Goal: Task Accomplishment & Management: Use online tool/utility

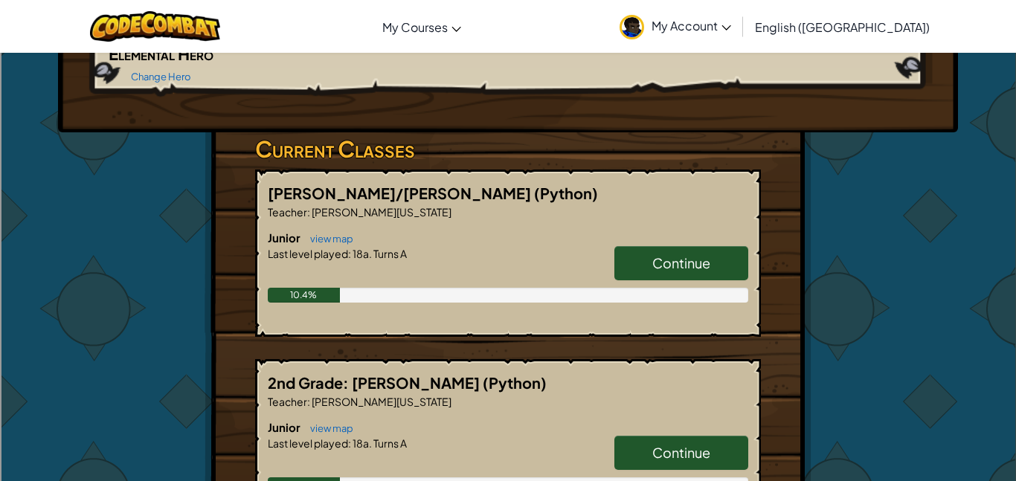
scroll to position [208, 0]
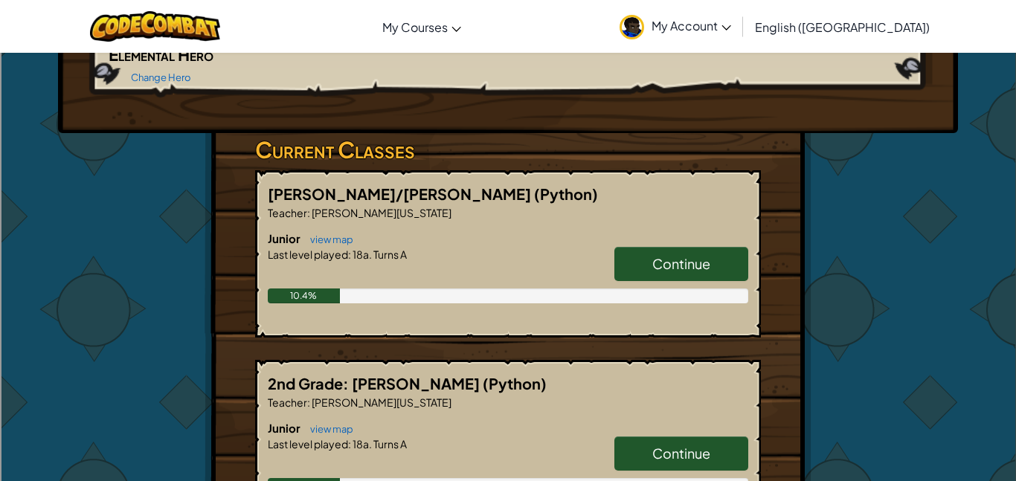
click at [655, 273] on link "Continue" at bounding box center [682, 264] width 134 height 34
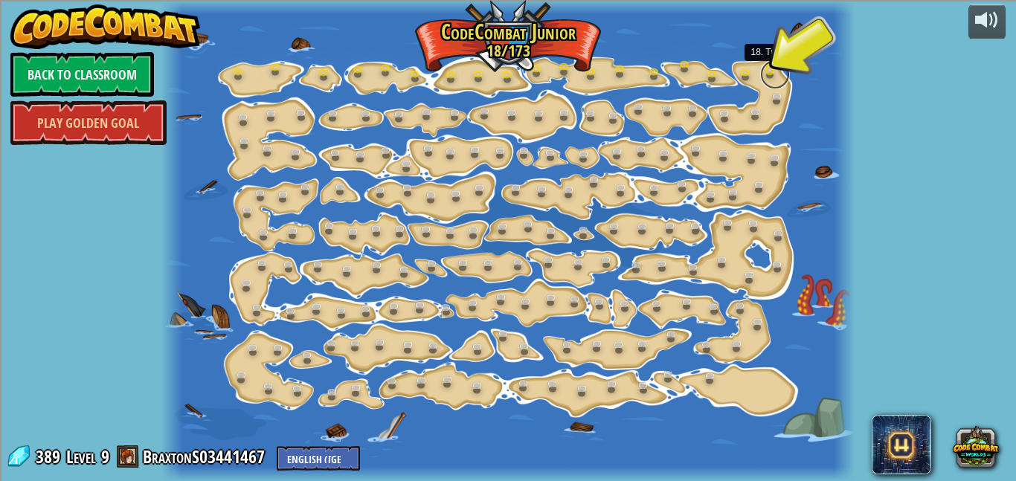
click at [775, 71] on link at bounding box center [775, 75] width 30 height 30
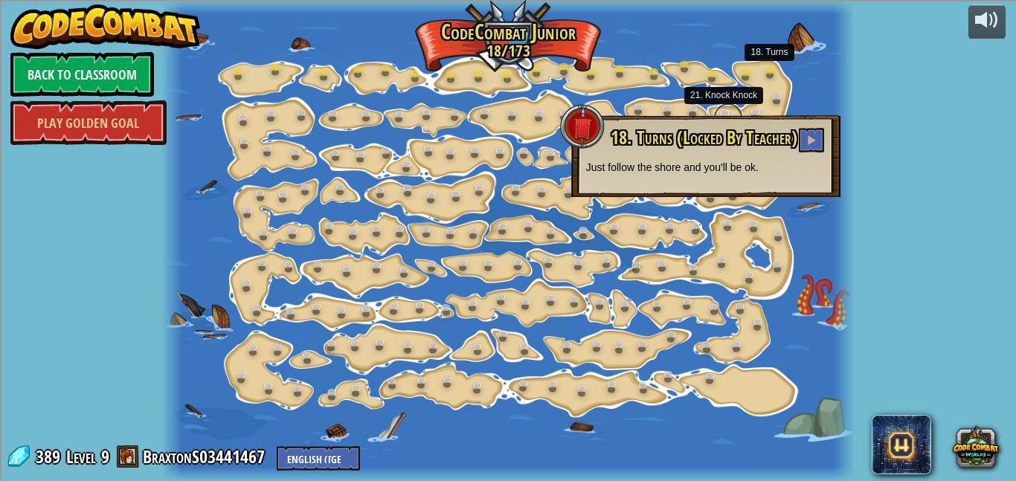
click at [724, 109] on link at bounding box center [729, 118] width 30 height 30
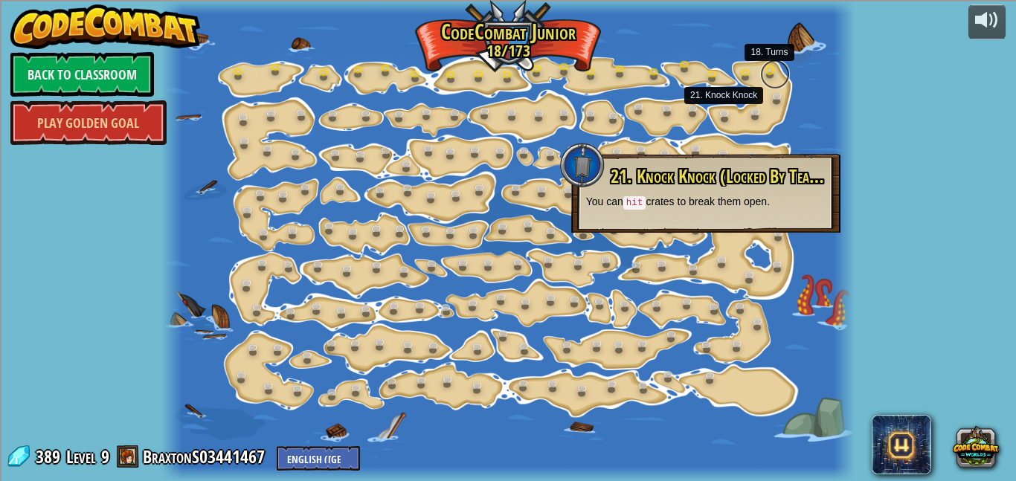
click at [769, 67] on link at bounding box center [775, 75] width 30 height 30
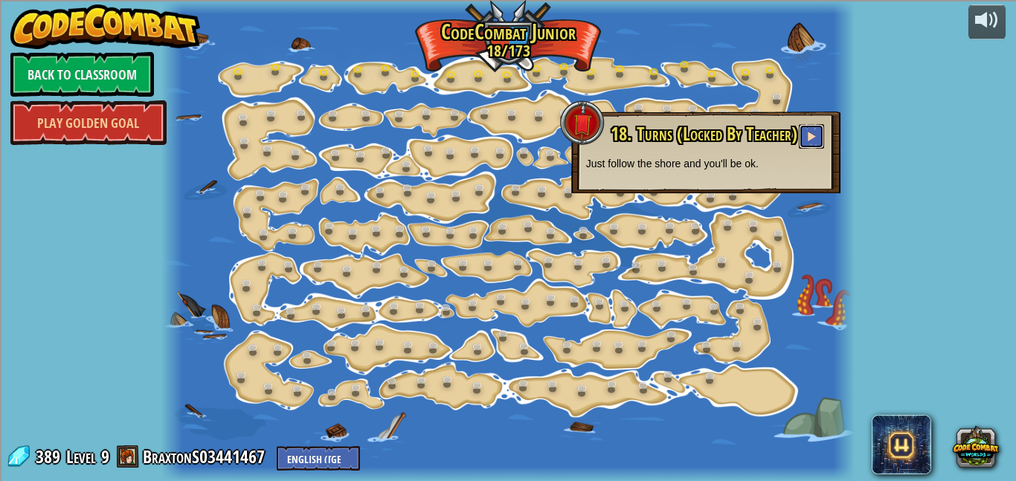
click at [806, 135] on button at bounding box center [811, 136] width 25 height 25
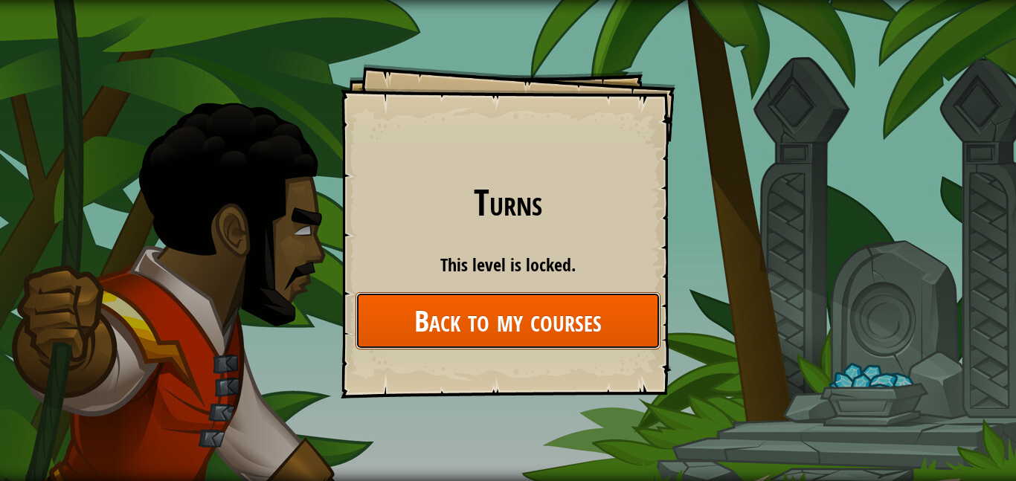
click at [436, 311] on link "Back to my courses" at bounding box center [508, 320] width 305 height 57
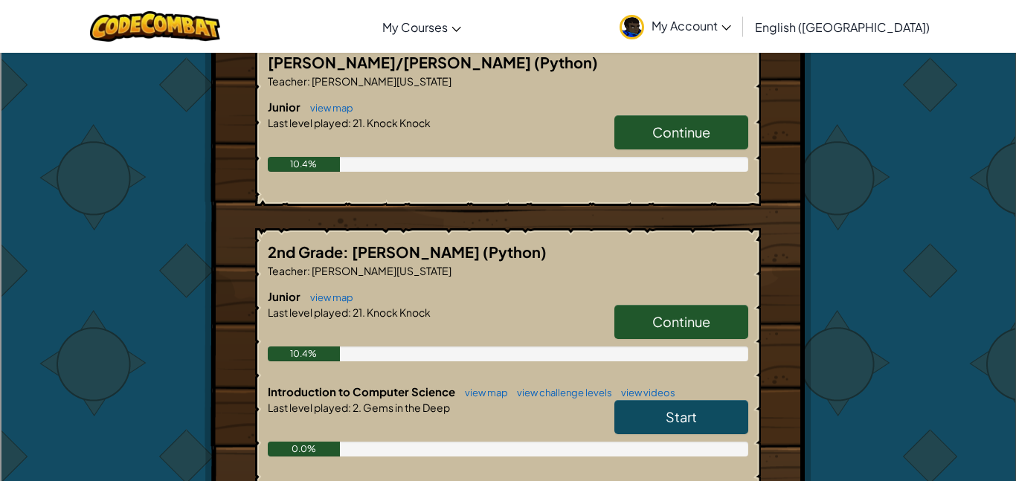
scroll to position [387, 0]
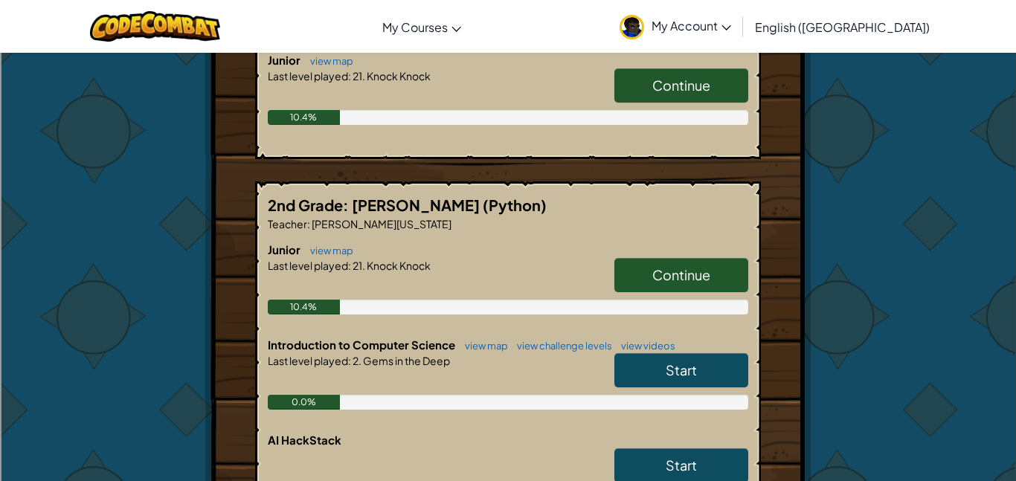
click at [670, 359] on link "Start" at bounding box center [682, 370] width 134 height 34
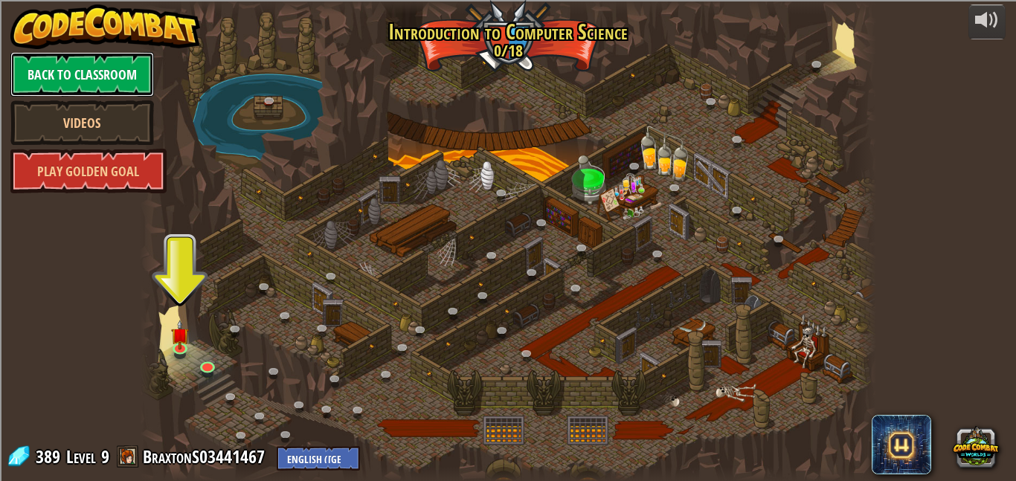
click at [65, 87] on link "Back to Classroom" at bounding box center [82, 74] width 144 height 45
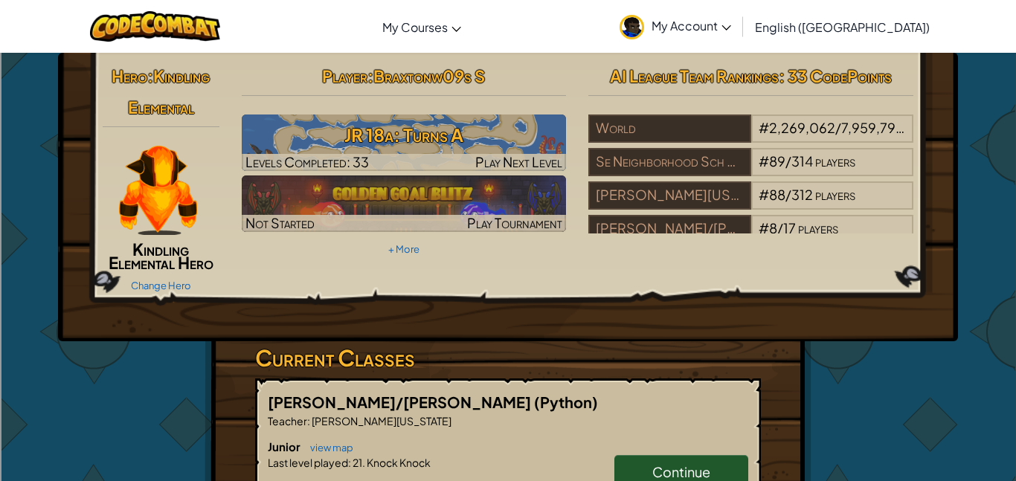
click at [172, 170] on img at bounding box center [157, 190] width 77 height 89
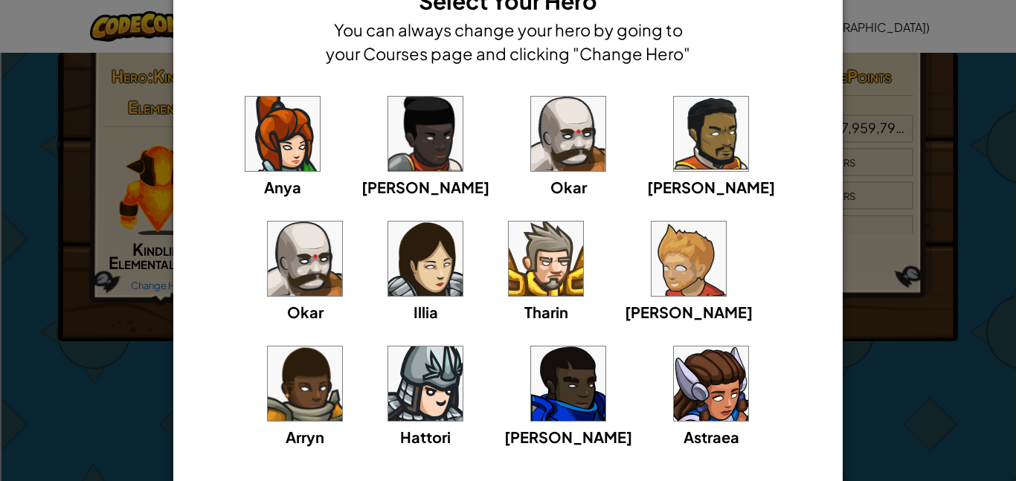
scroll to position [60, 0]
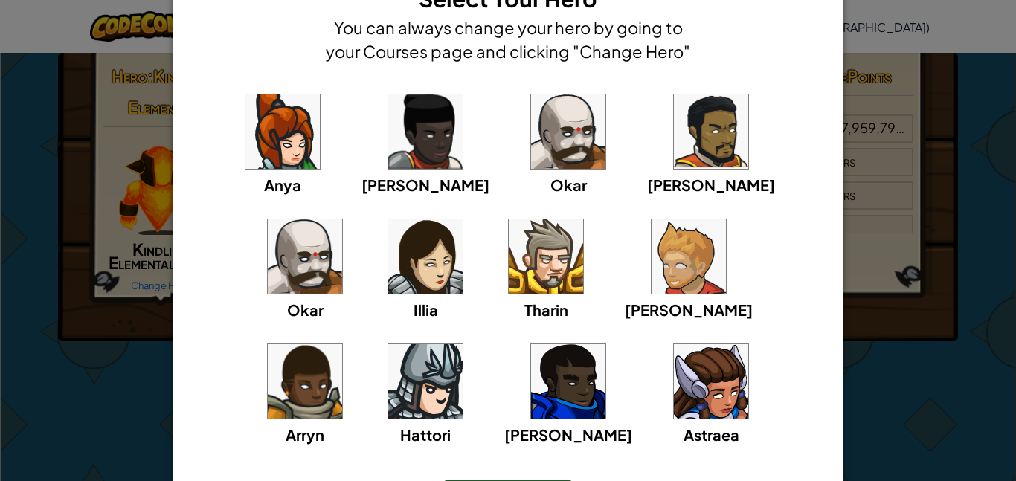
click at [504, 419] on div "[PERSON_NAME]" at bounding box center [568, 393] width 128 height 106
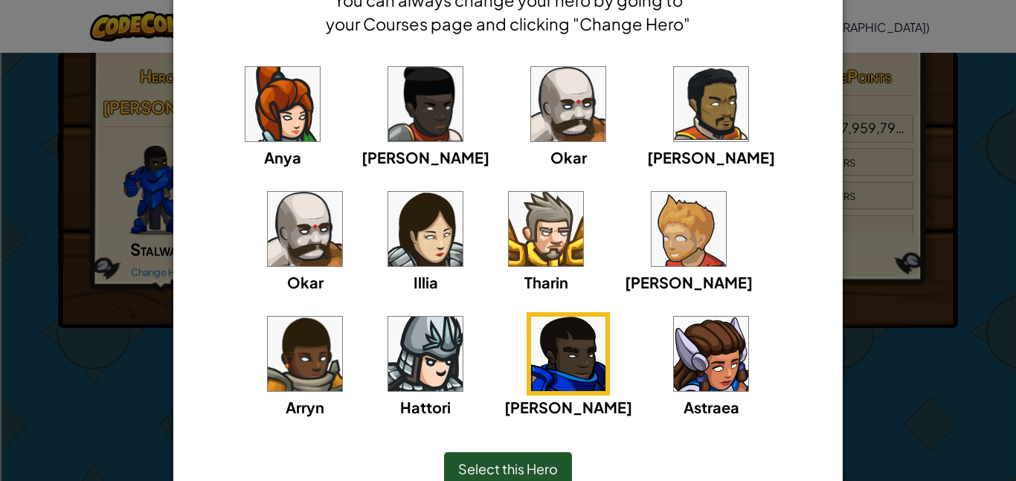
scroll to position [89, 0]
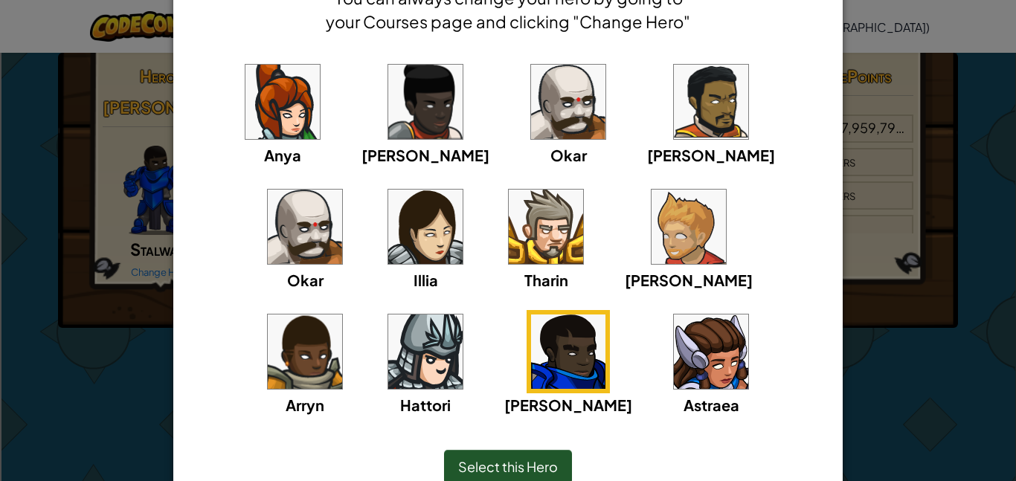
click at [516, 461] on span "Select this Hero" at bounding box center [508, 466] width 100 height 17
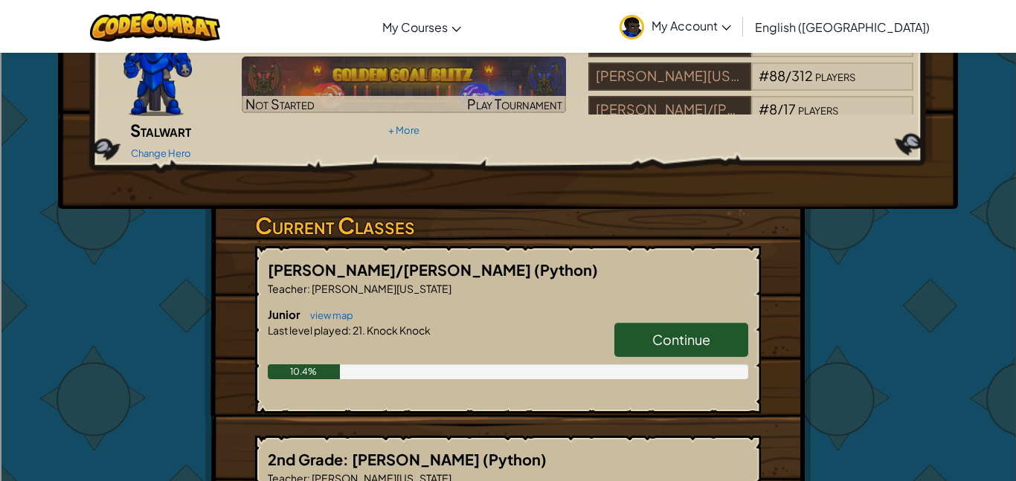
scroll to position [60, 0]
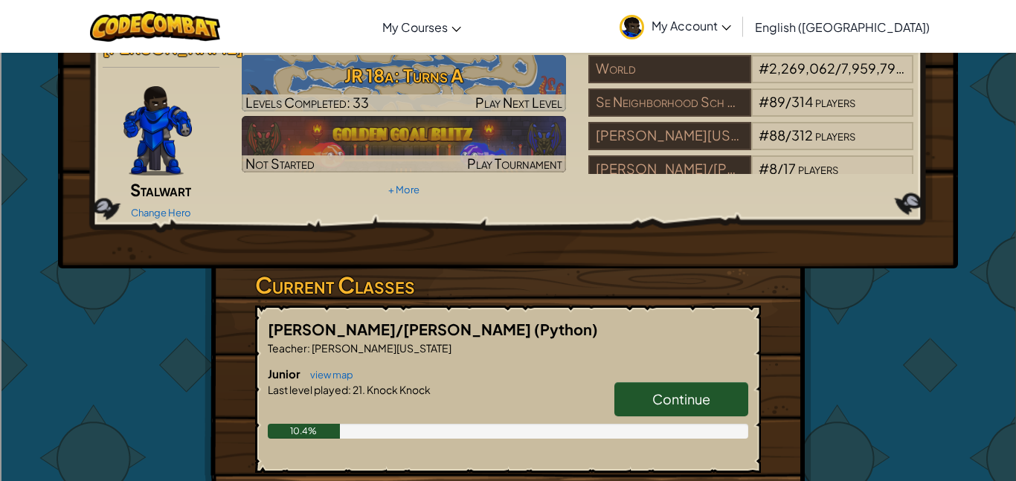
click at [147, 103] on img at bounding box center [158, 130] width 68 height 89
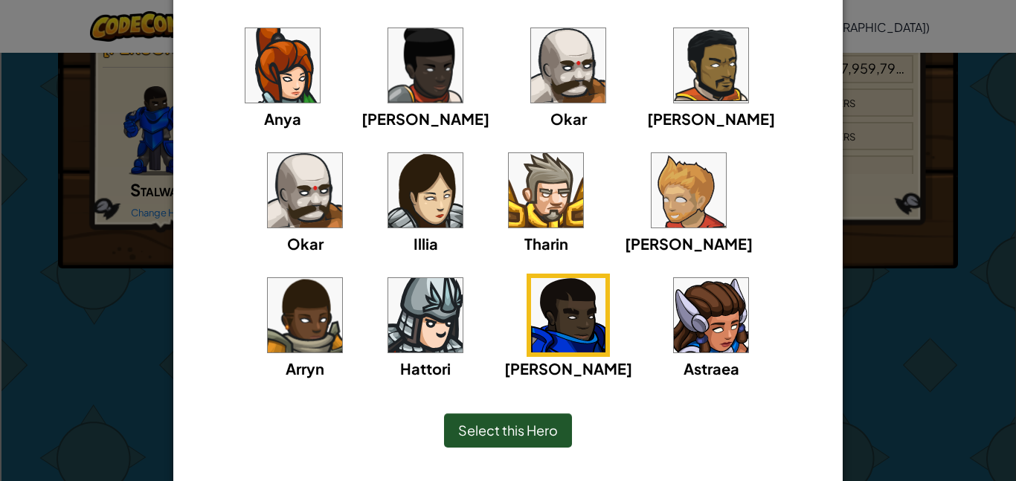
scroll to position [160, 0]
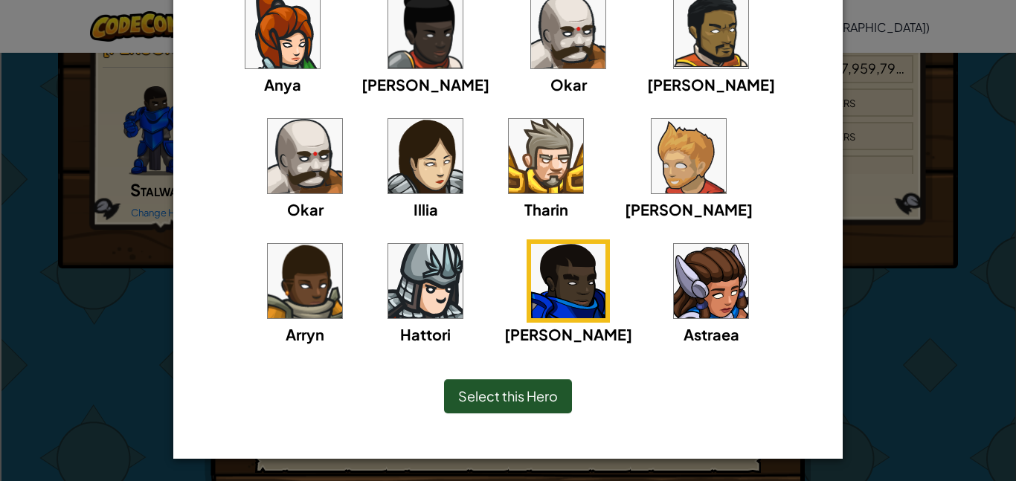
click at [522, 397] on span "Select this Hero" at bounding box center [508, 396] width 100 height 17
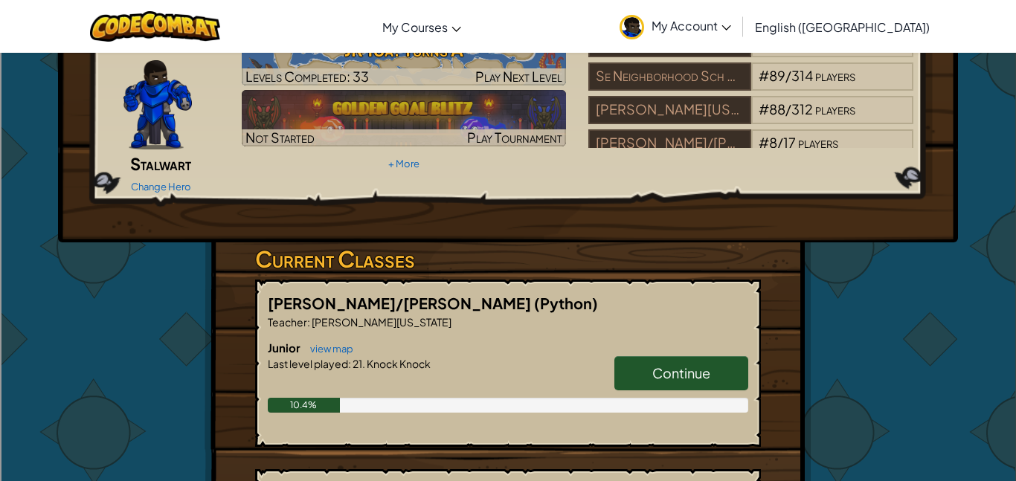
scroll to position [89, 0]
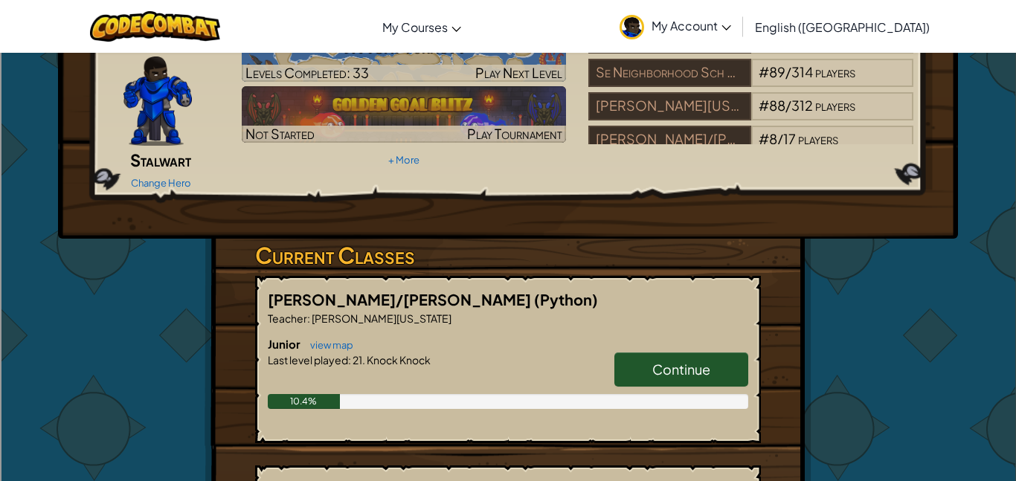
click at [676, 361] on span "Continue" at bounding box center [681, 369] width 58 height 17
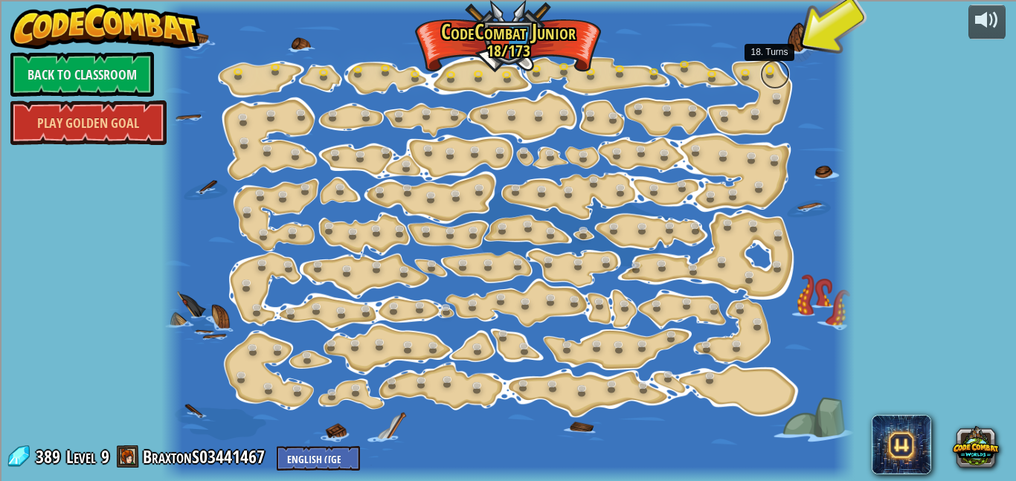
click at [769, 72] on link at bounding box center [775, 75] width 30 height 30
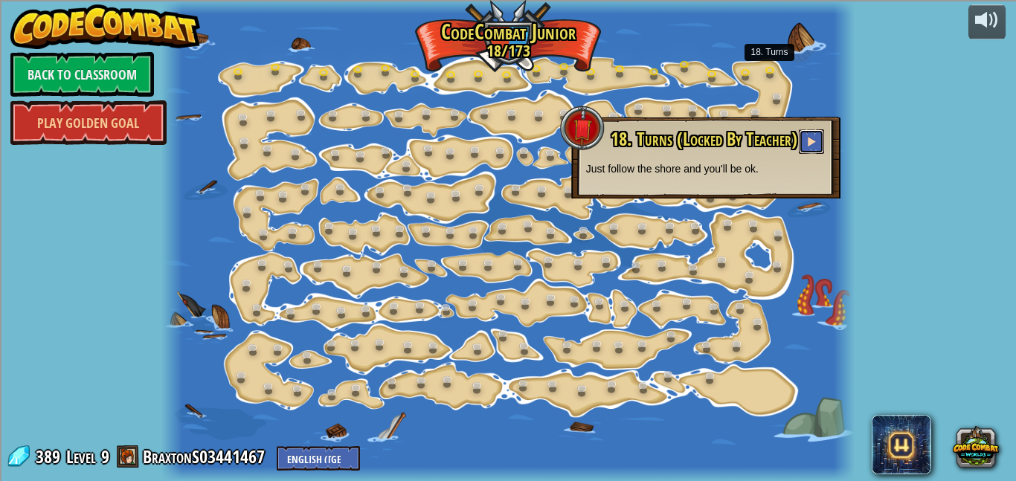
click at [812, 141] on span at bounding box center [812, 141] width 10 height 10
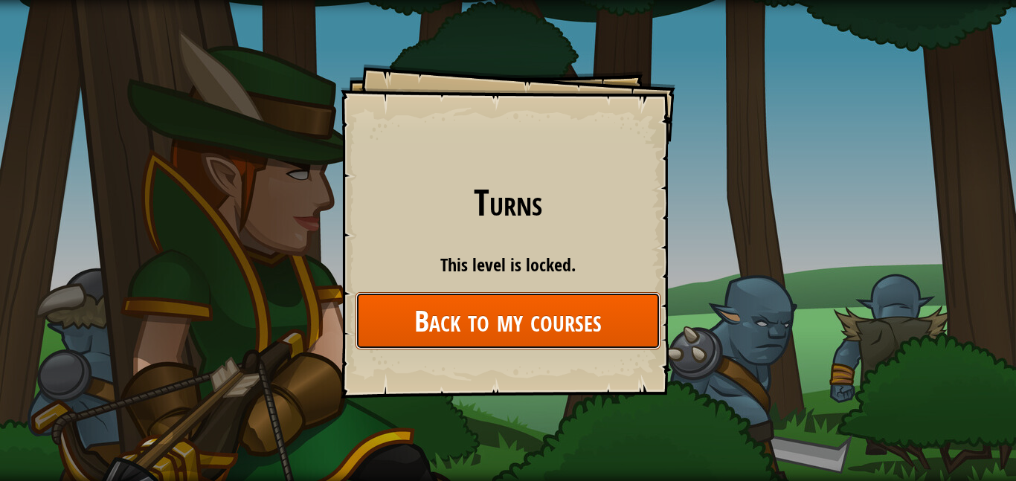
click at [441, 315] on link "Back to my courses" at bounding box center [508, 320] width 305 height 57
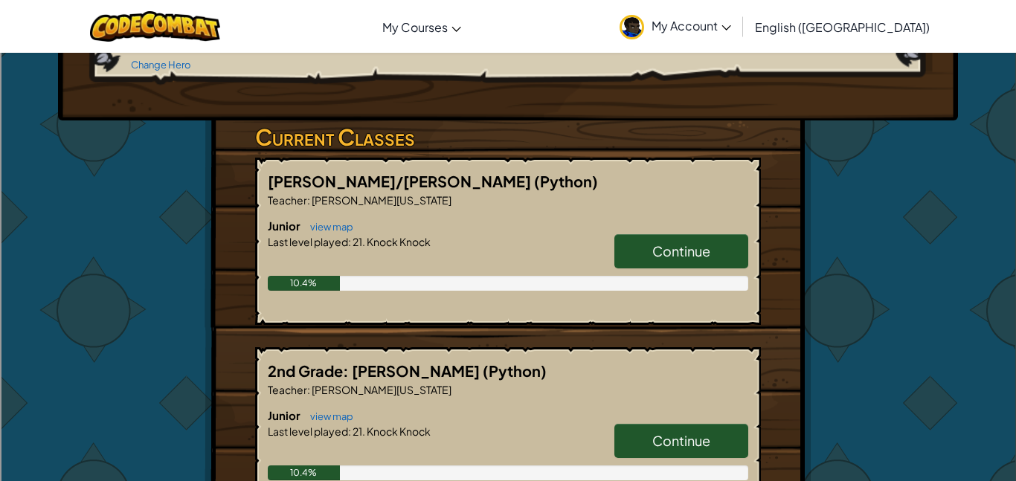
scroll to position [208, 0]
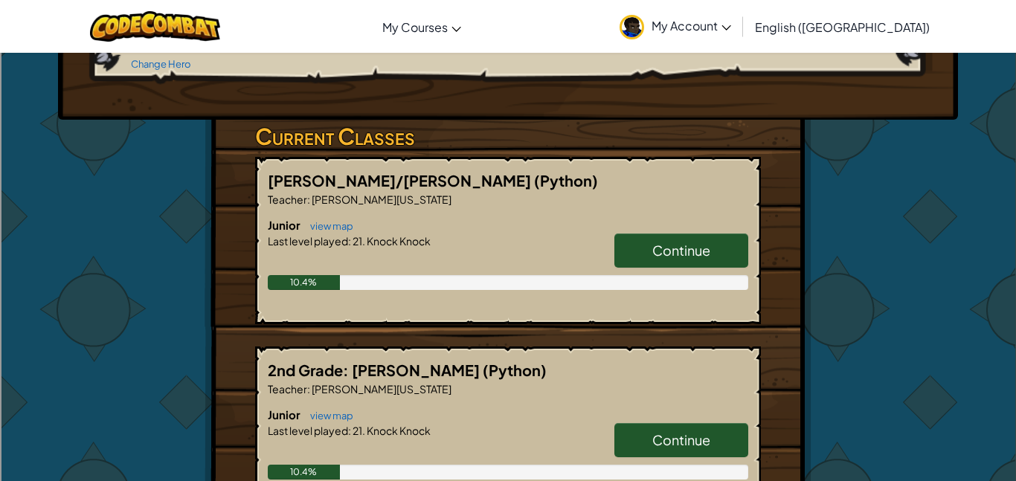
click at [685, 432] on span "Continue" at bounding box center [681, 440] width 58 height 17
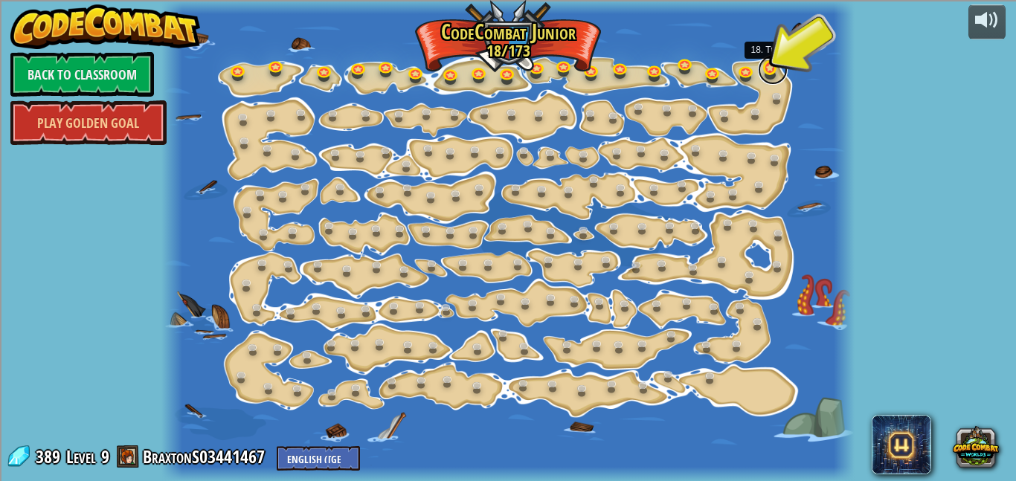
click at [768, 71] on link at bounding box center [773, 70] width 30 height 30
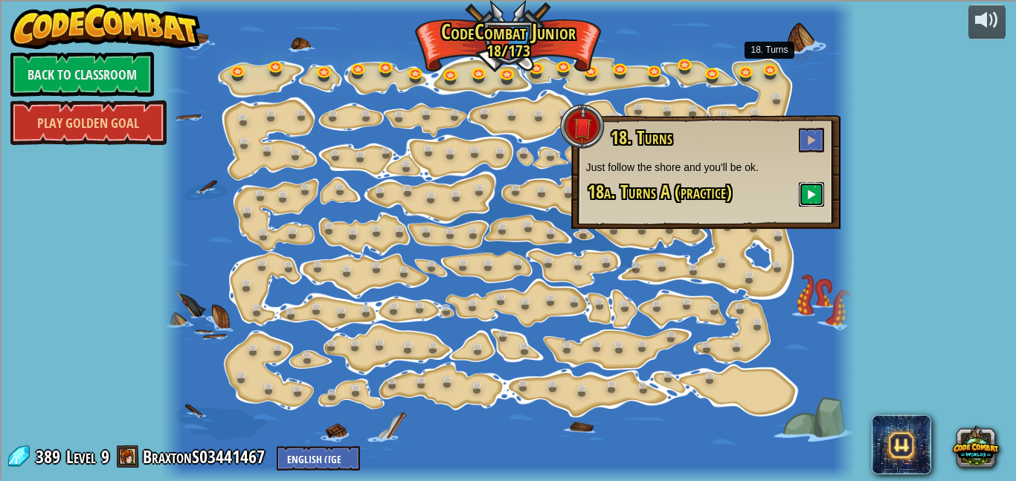
click at [805, 196] on button at bounding box center [811, 194] width 25 height 25
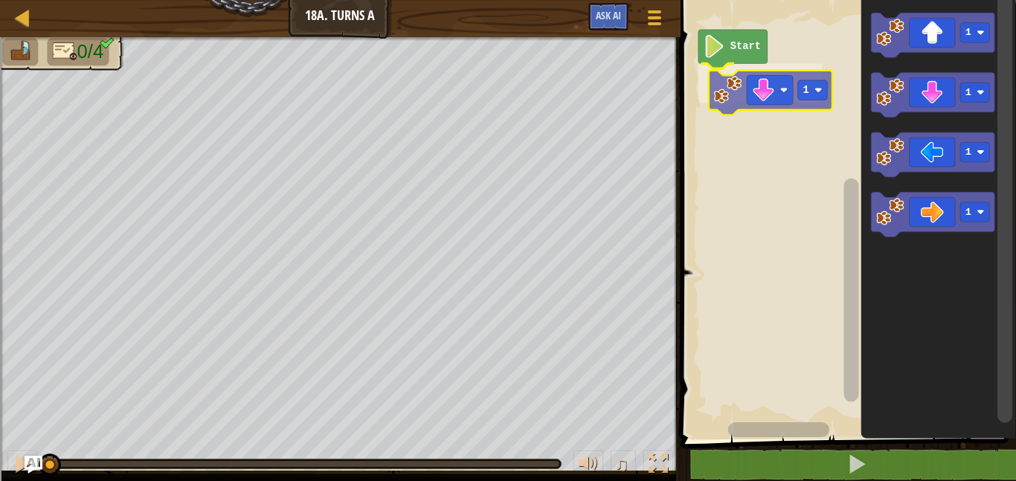
click at [731, 102] on div "Start 1 1 1 1 1 1" at bounding box center [846, 216] width 340 height 447
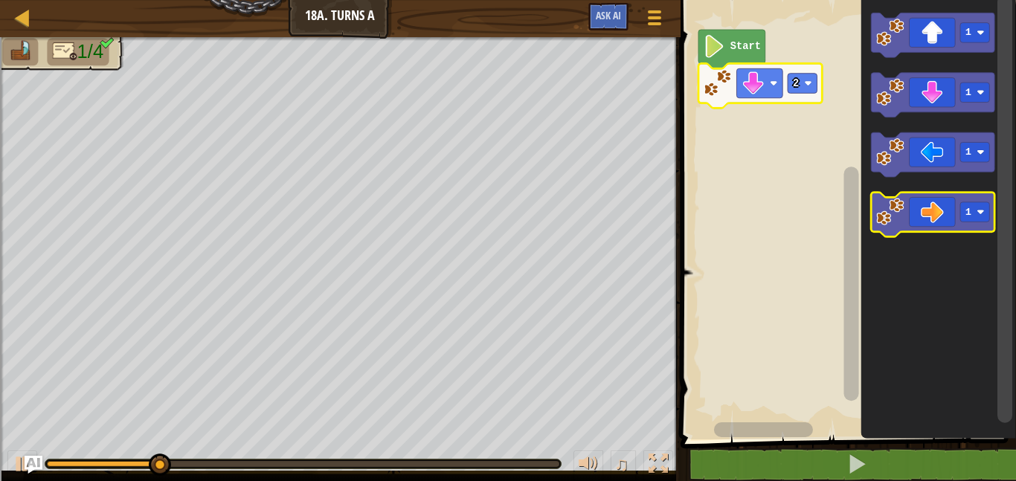
click at [911, 224] on icon "Blockly Workspace" at bounding box center [933, 215] width 124 height 45
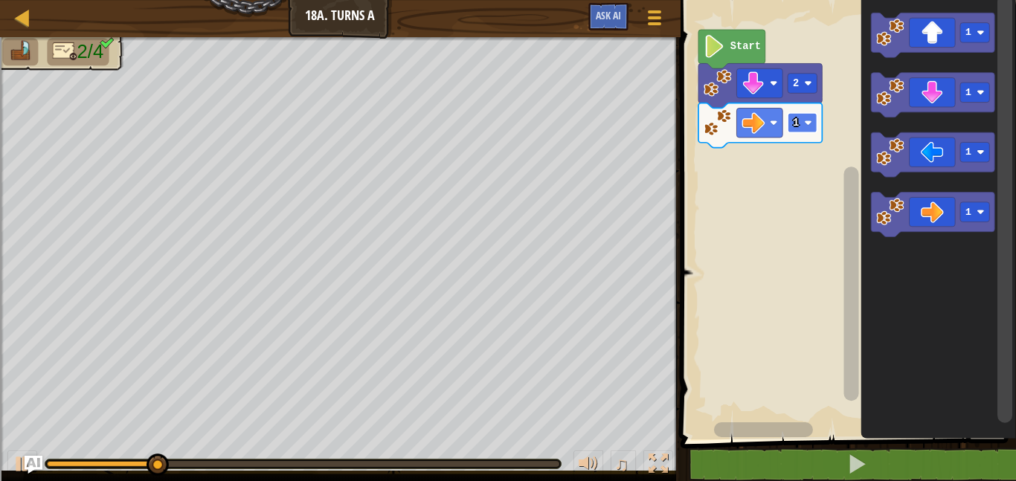
click at [807, 127] on rect "Blockly Workspace" at bounding box center [802, 123] width 29 height 20
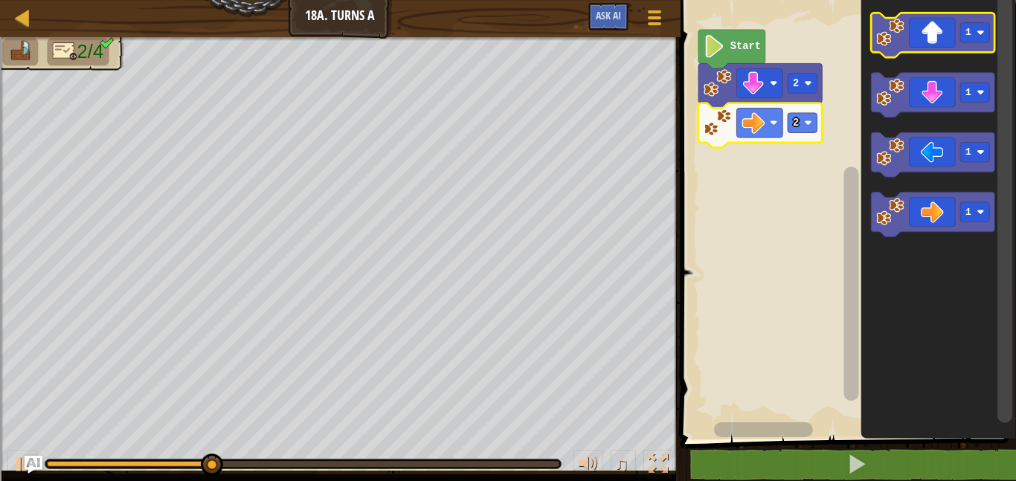
click at [940, 40] on icon "Blockly Workspace" at bounding box center [933, 35] width 124 height 45
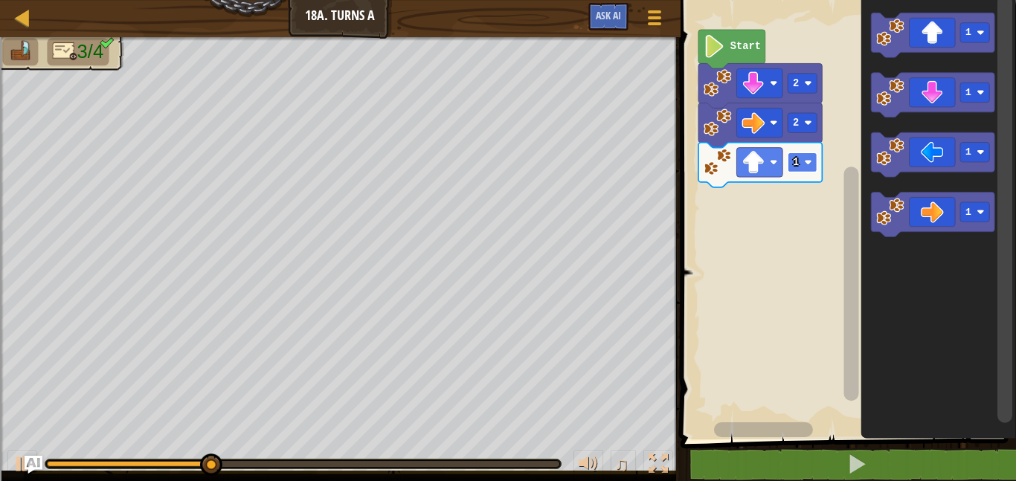
click at [811, 163] on image "Blockly Workspace" at bounding box center [807, 161] width 7 height 7
click at [811, 170] on rect "Blockly Workspace" at bounding box center [802, 163] width 29 height 20
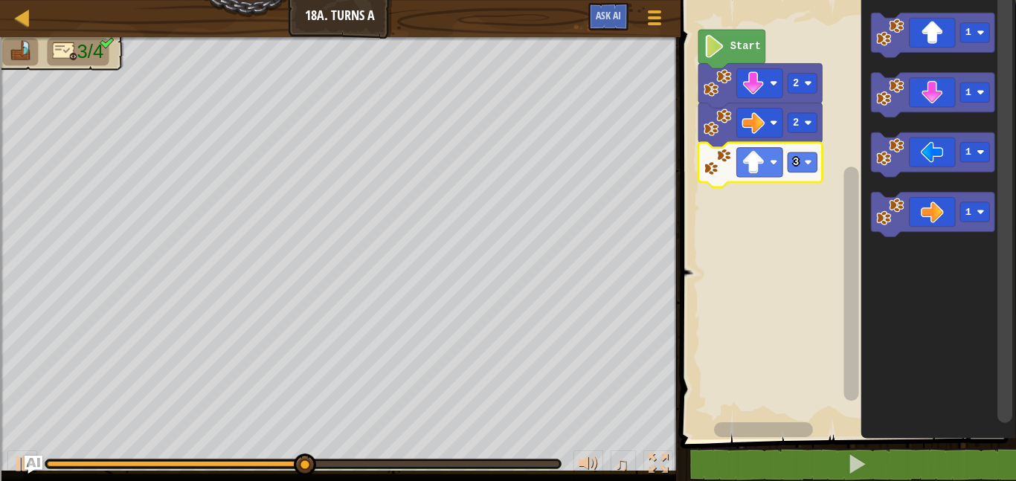
click at [808, 173] on icon "Blockly Workspace" at bounding box center [761, 165] width 124 height 45
click at [802, 164] on rect "Blockly Workspace" at bounding box center [802, 163] width 29 height 20
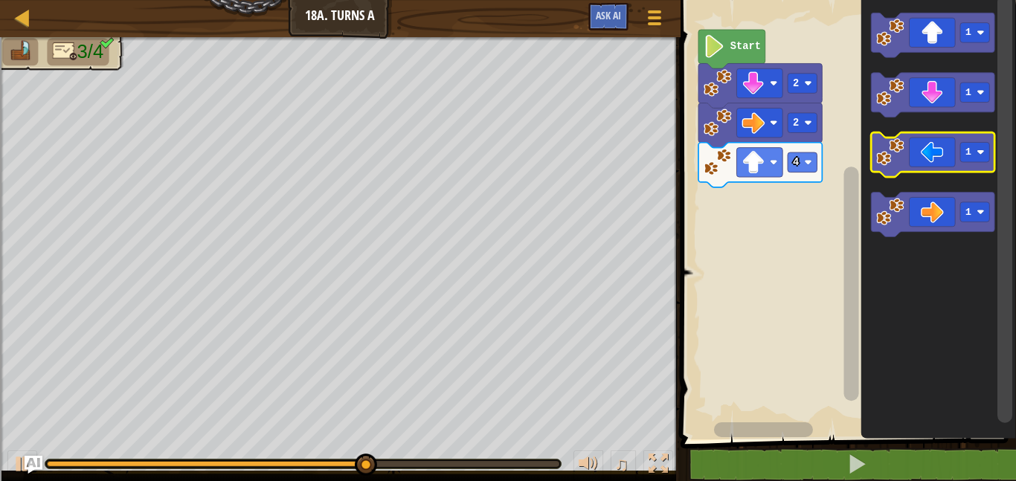
click at [883, 157] on image "Blockly Workspace" at bounding box center [890, 152] width 28 height 28
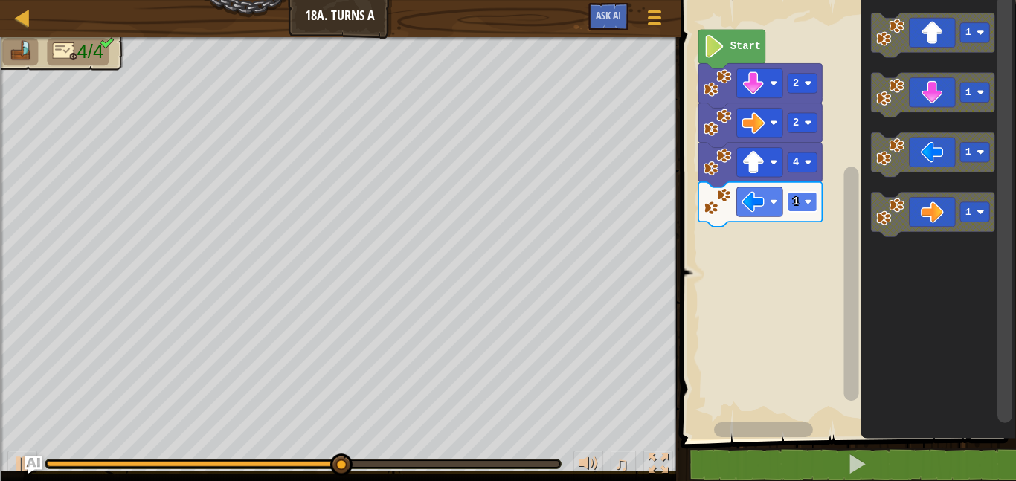
click at [798, 205] on text "1" at bounding box center [796, 201] width 6 height 11
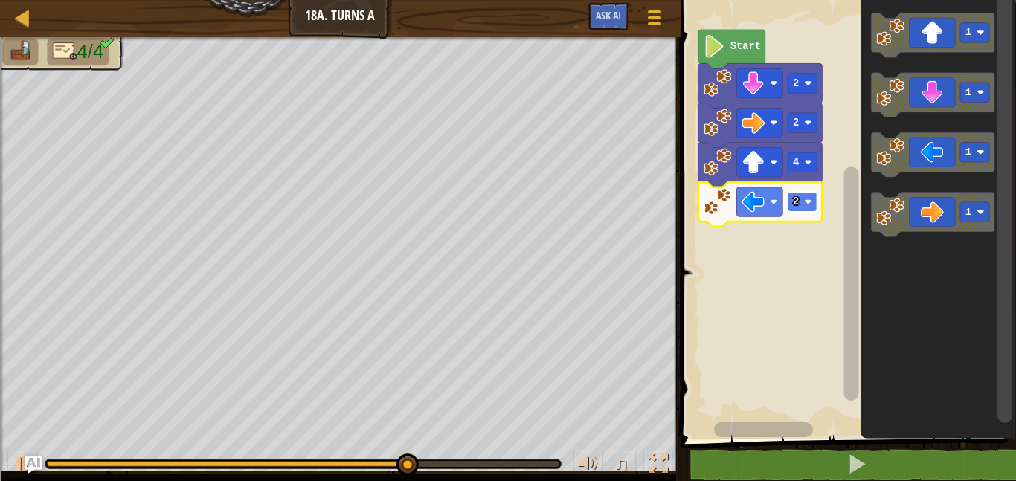
click at [804, 205] on image "Blockly Workspace" at bounding box center [807, 201] width 7 height 7
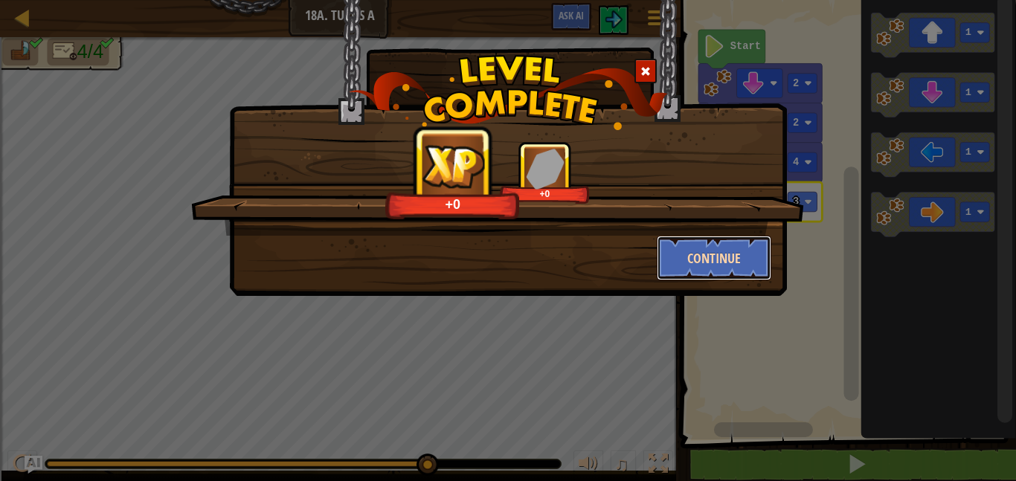
click at [720, 267] on button "Continue" at bounding box center [714, 258] width 115 height 45
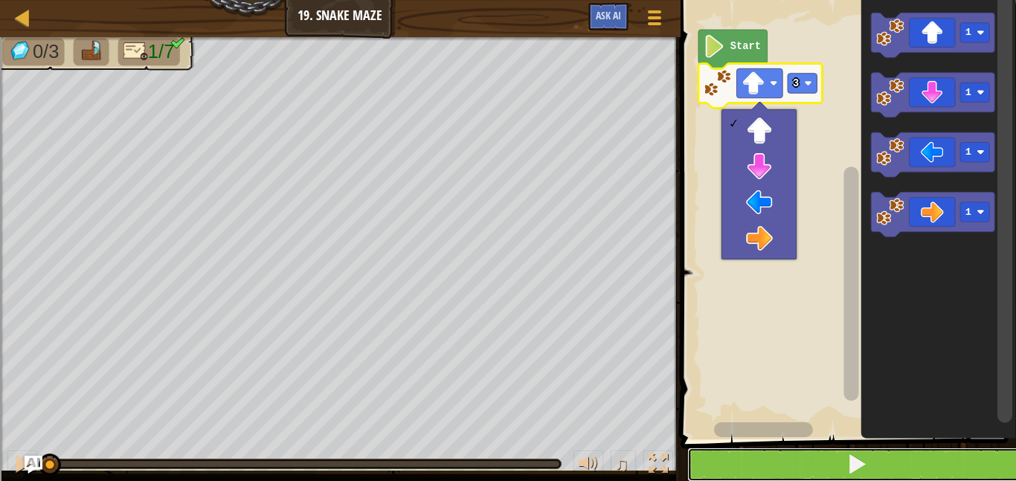
click at [708, 460] on button at bounding box center [857, 465] width 340 height 34
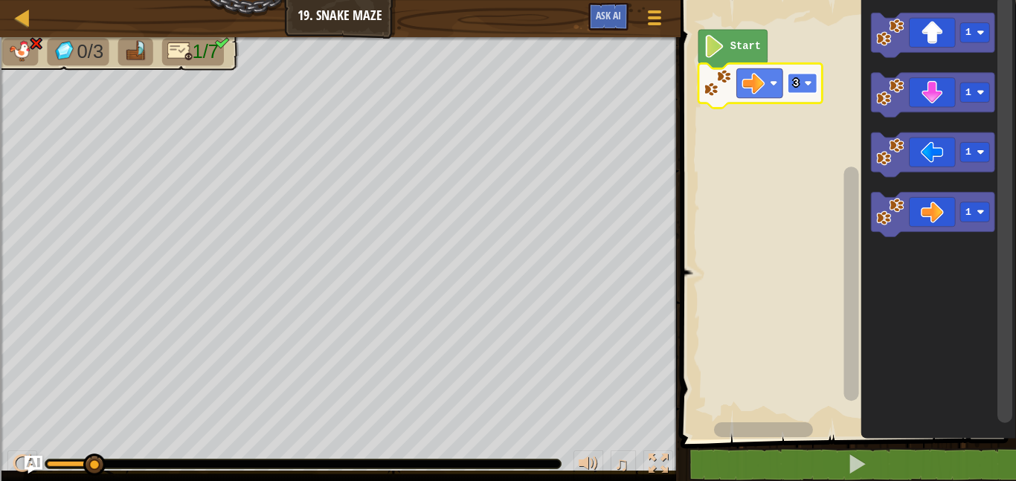
click at [809, 92] on rect "Blockly Workspace" at bounding box center [802, 84] width 29 height 20
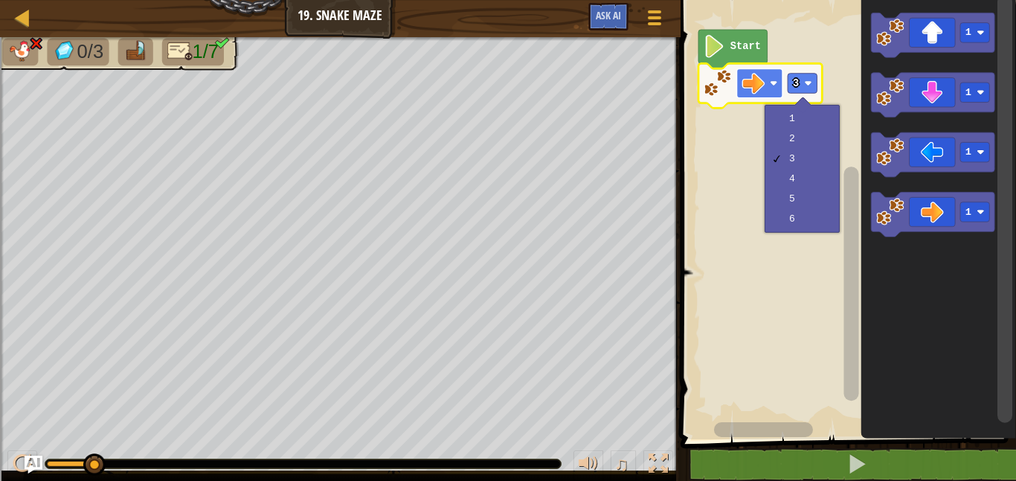
click at [742, 83] on rect "Blockly Workspace" at bounding box center [760, 82] width 46 height 29
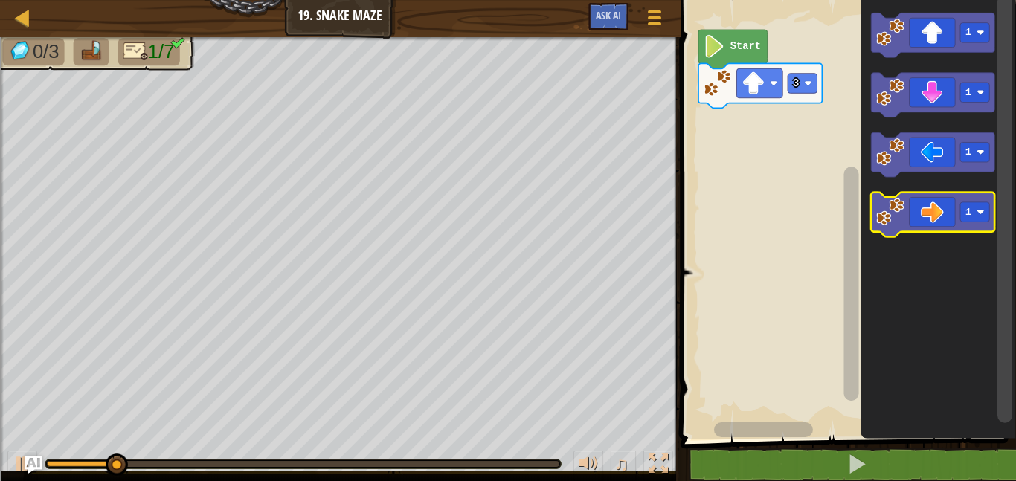
click at [914, 207] on icon "Blockly Workspace" at bounding box center [933, 215] width 124 height 45
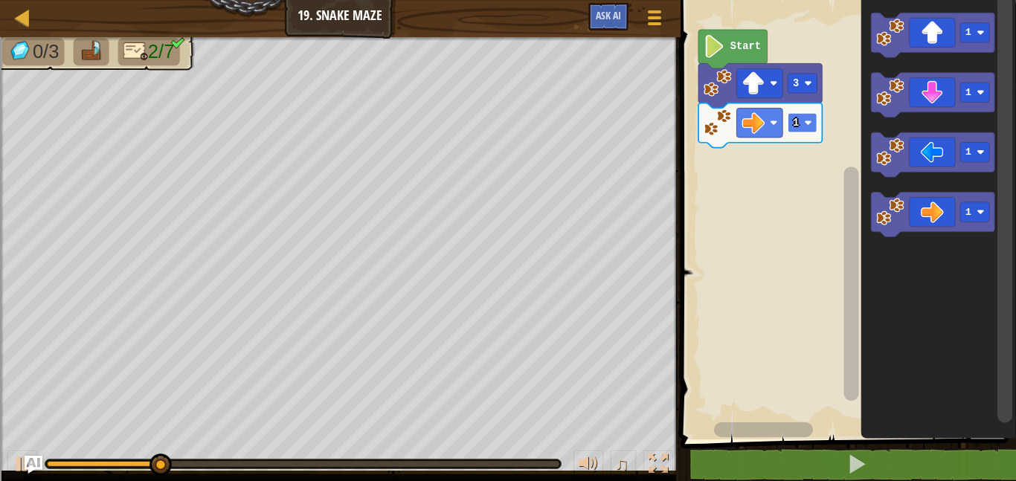
click at [797, 130] on rect "Blockly Workspace" at bounding box center [802, 123] width 29 height 20
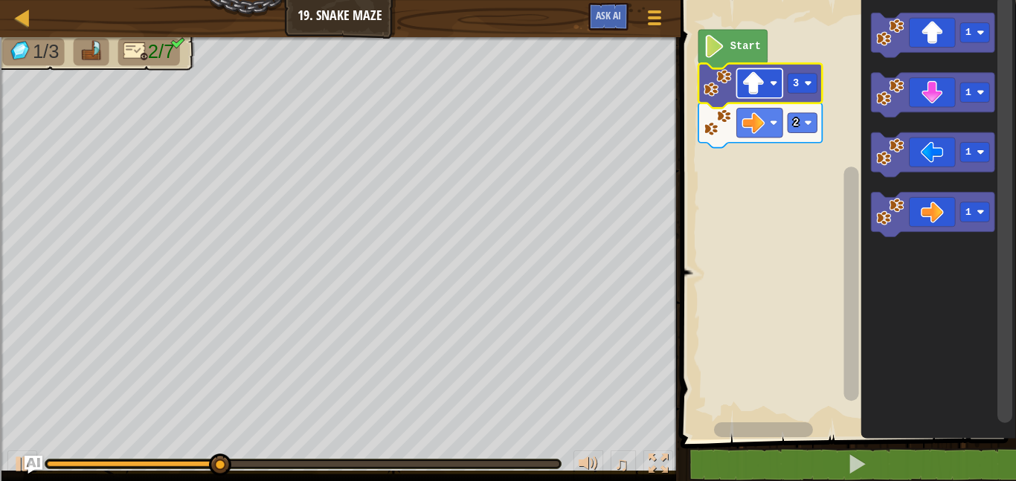
click at [780, 91] on rect "Blockly Workspace" at bounding box center [760, 82] width 46 height 29
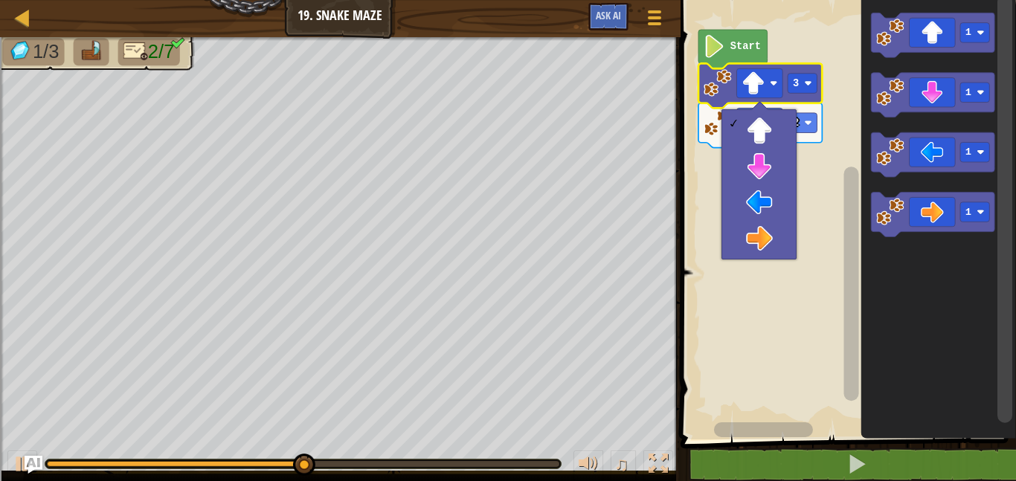
click at [810, 156] on rect "Blockly Workspace" at bounding box center [846, 216] width 340 height 447
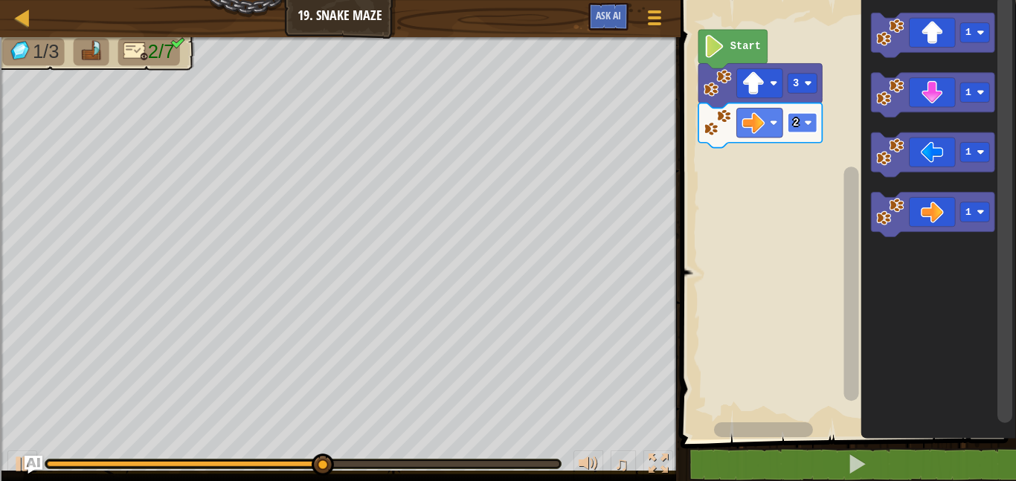
click at [811, 124] on image "Blockly Workspace" at bounding box center [807, 122] width 7 height 7
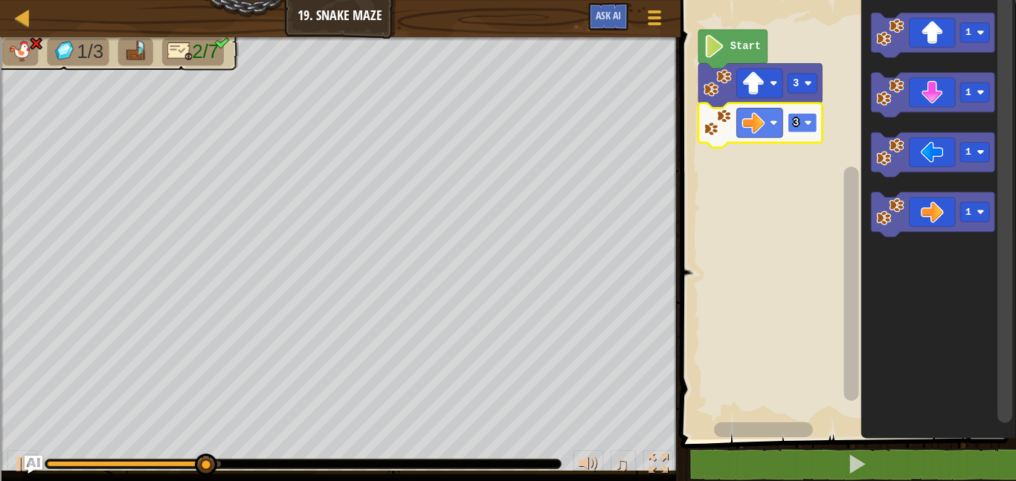
click at [812, 115] on rect "Blockly Workspace" at bounding box center [802, 123] width 29 height 20
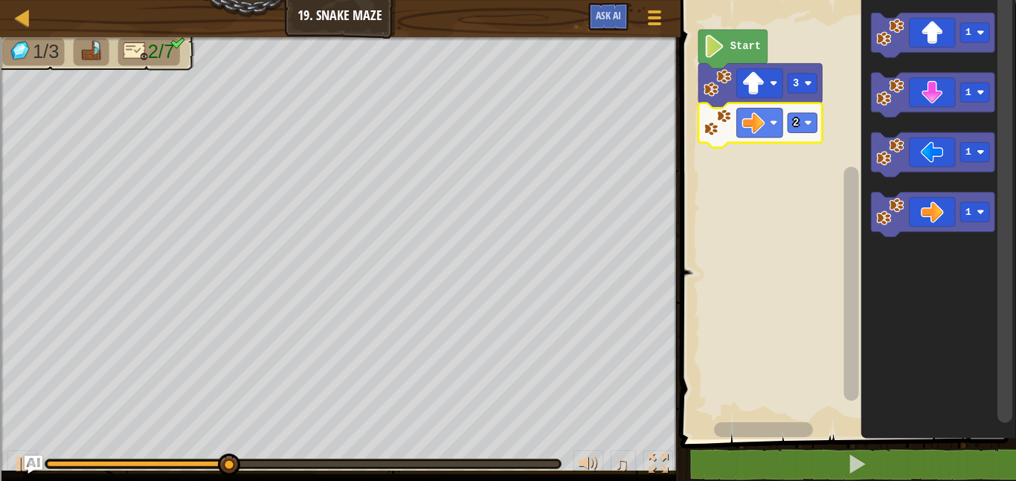
click at [813, 72] on icon "Blockly Workspace" at bounding box center [761, 85] width 124 height 45
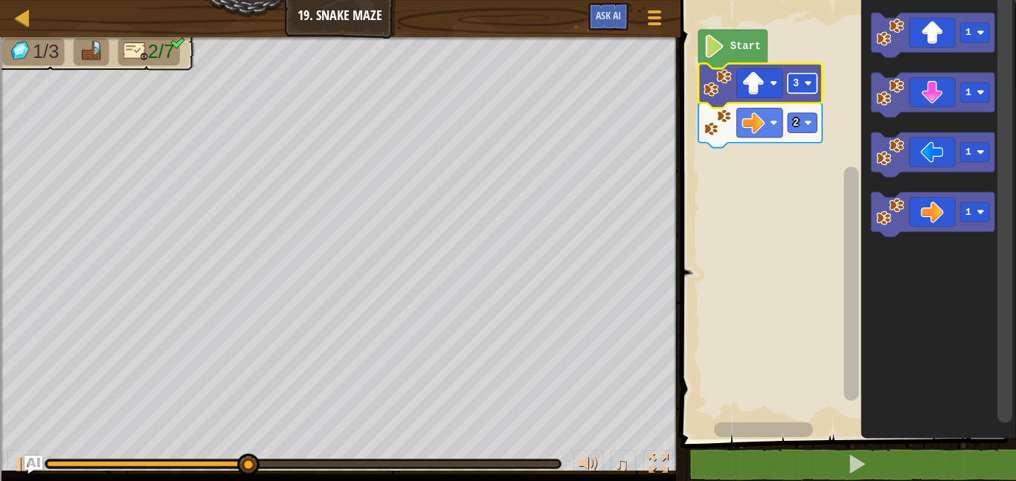
click at [810, 78] on rect "Blockly Workspace" at bounding box center [802, 84] width 29 height 20
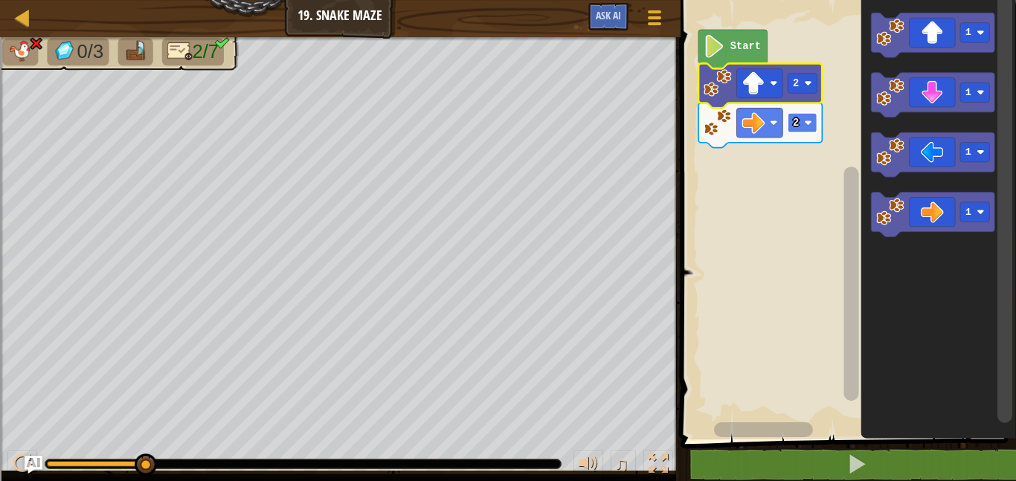
click at [804, 120] on rect "Blockly Workspace" at bounding box center [802, 123] width 29 height 20
click at [808, 96] on icon "Blockly Workspace" at bounding box center [761, 85] width 124 height 45
click at [809, 94] on icon "Blockly Workspace" at bounding box center [761, 85] width 124 height 45
click at [812, 90] on rect "Blockly Workspace" at bounding box center [802, 84] width 29 height 20
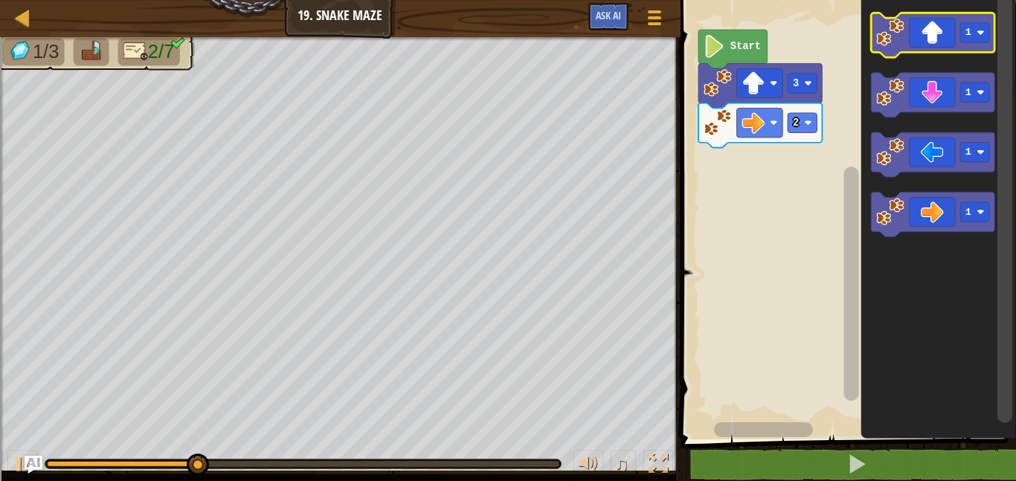
click at [880, 32] on image "Blockly Workspace" at bounding box center [890, 33] width 28 height 28
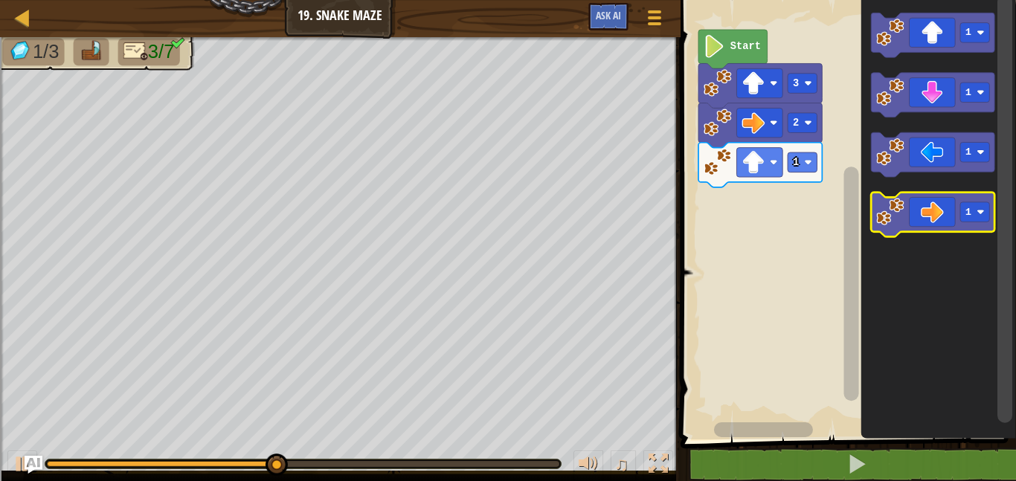
click at [932, 211] on icon "Blockly Workspace" at bounding box center [933, 215] width 124 height 45
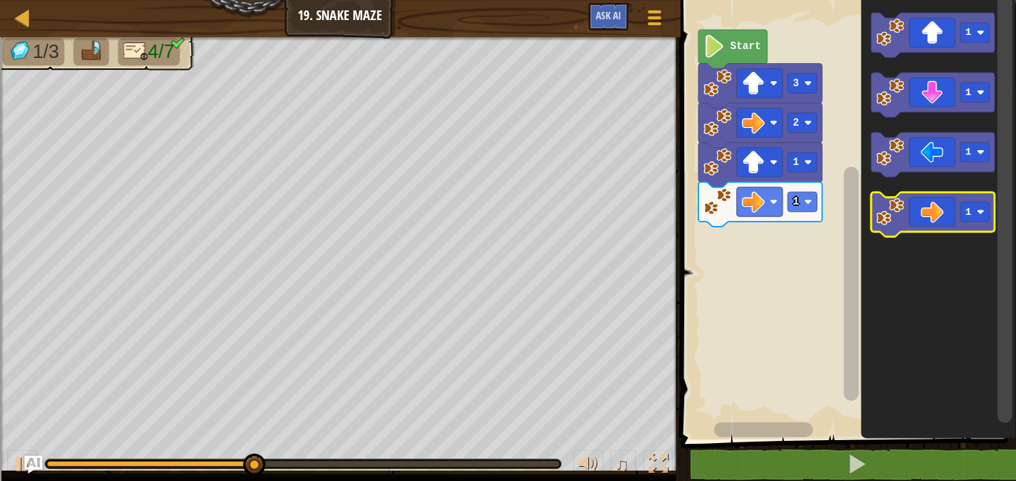
click at [933, 205] on icon "Blockly Workspace" at bounding box center [933, 215] width 124 height 45
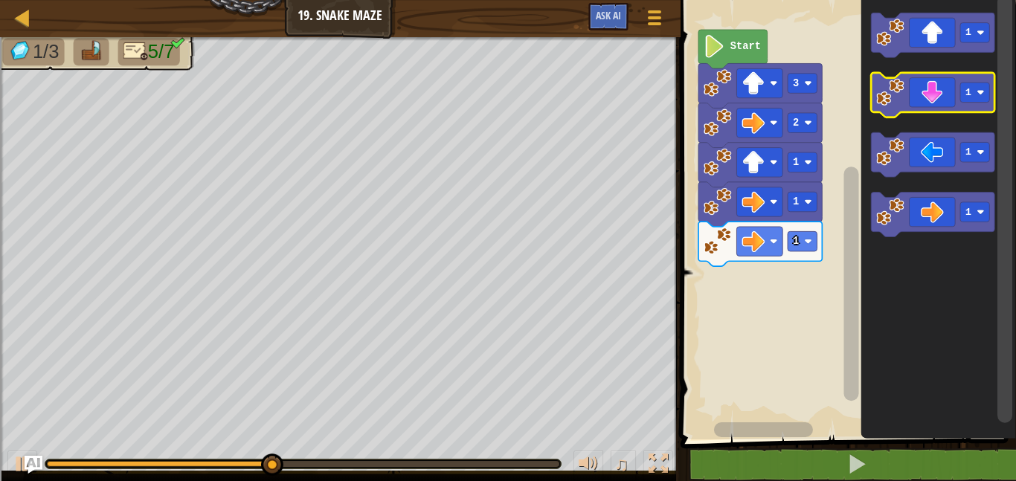
click at [955, 108] on icon "Blockly Workspace" at bounding box center [933, 95] width 124 height 45
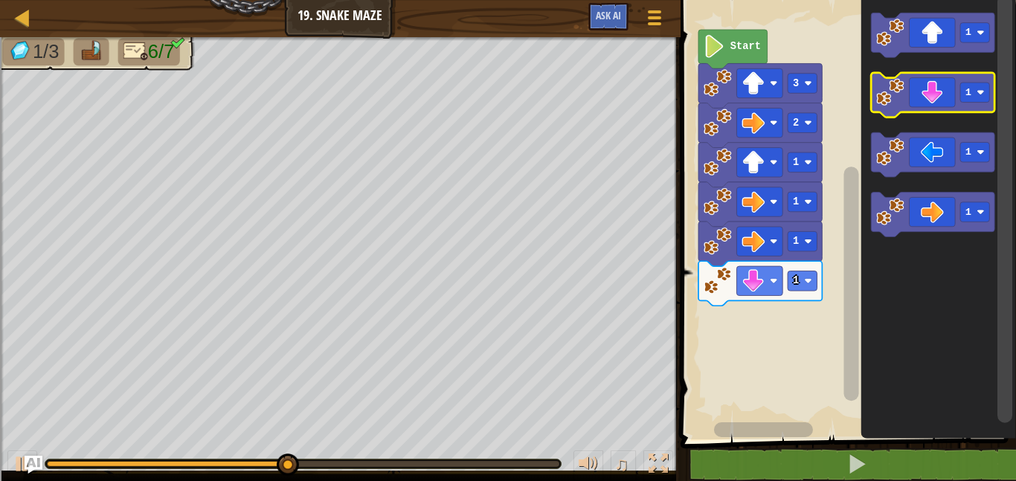
click at [953, 106] on icon "Blockly Workspace" at bounding box center [933, 95] width 124 height 45
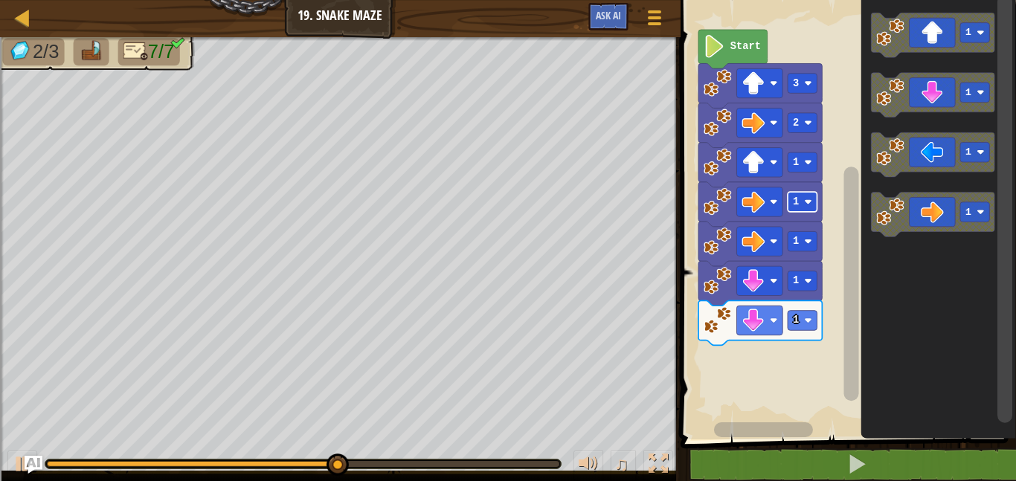
click at [804, 203] on image "Blockly Workspace" at bounding box center [807, 201] width 7 height 7
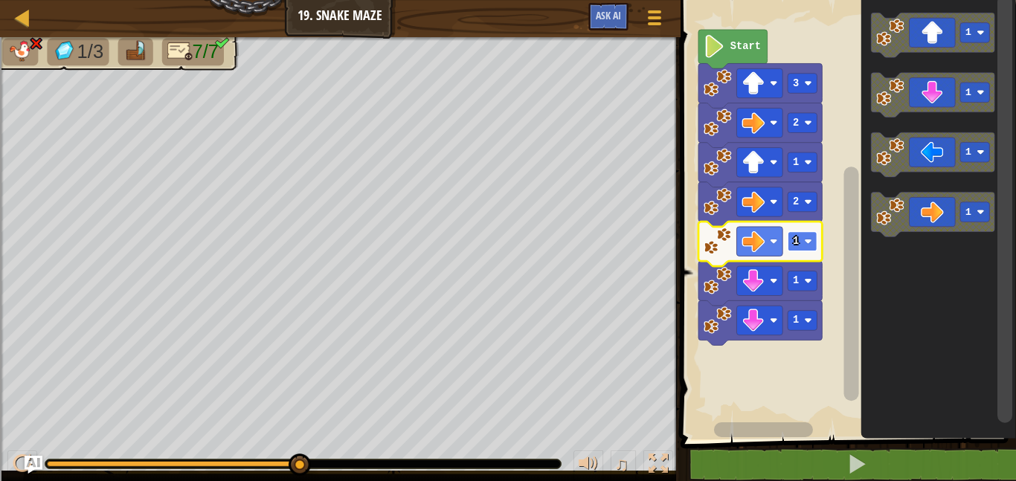
click at [805, 231] on rect "Blockly Workspace" at bounding box center [802, 241] width 29 height 20
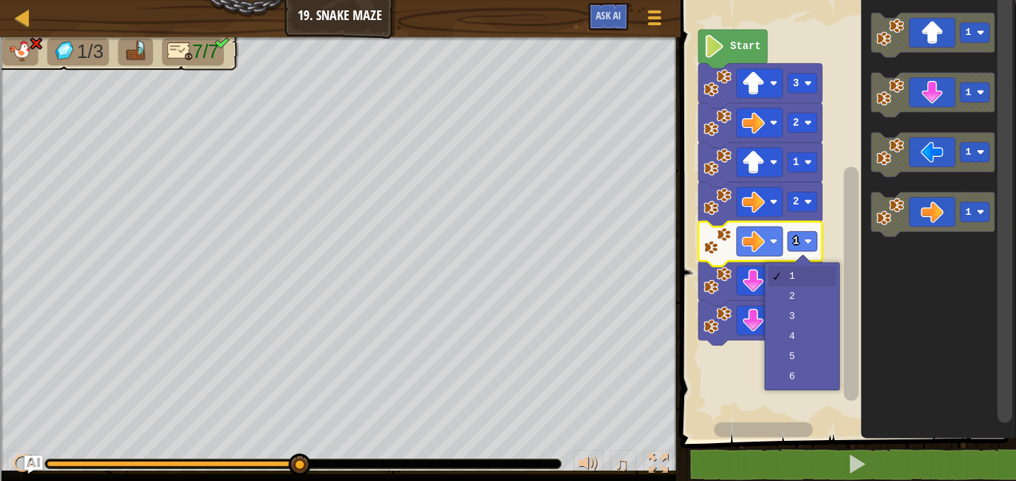
click at [793, 190] on icon "Blockly Workspace" at bounding box center [761, 204] width 124 height 45
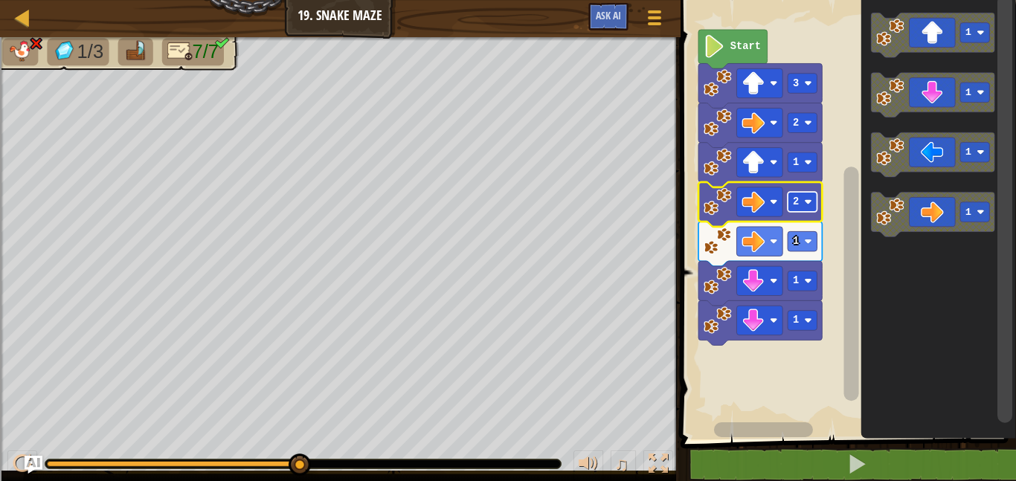
click at [804, 202] on rect "Blockly Workspace" at bounding box center [802, 202] width 29 height 20
click at [803, 196] on rect "Blockly Workspace" at bounding box center [802, 202] width 29 height 20
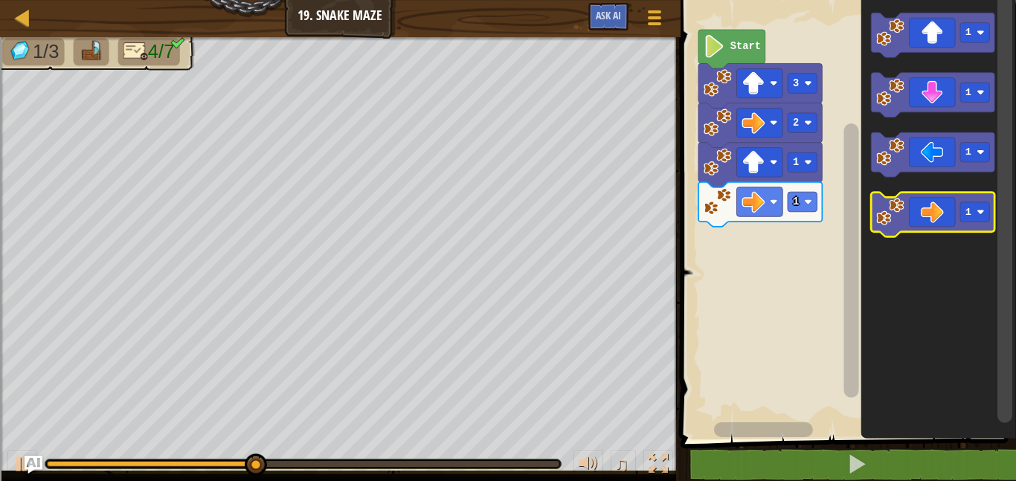
click at [922, 237] on rect "Blockly Workspace" at bounding box center [933, 215] width 124 height 45
click at [908, 209] on icon "Blockly Workspace" at bounding box center [933, 215] width 124 height 45
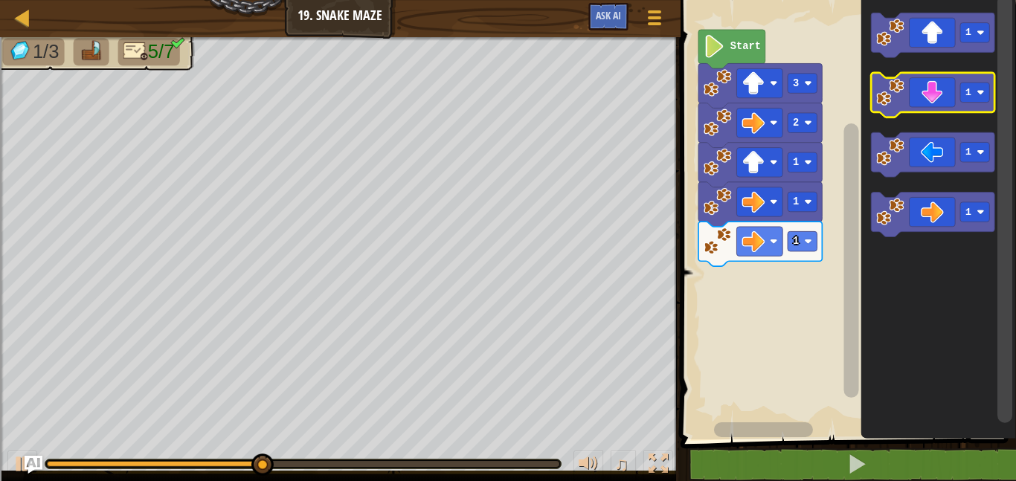
click at [941, 105] on icon "Blockly Workspace" at bounding box center [933, 95] width 124 height 45
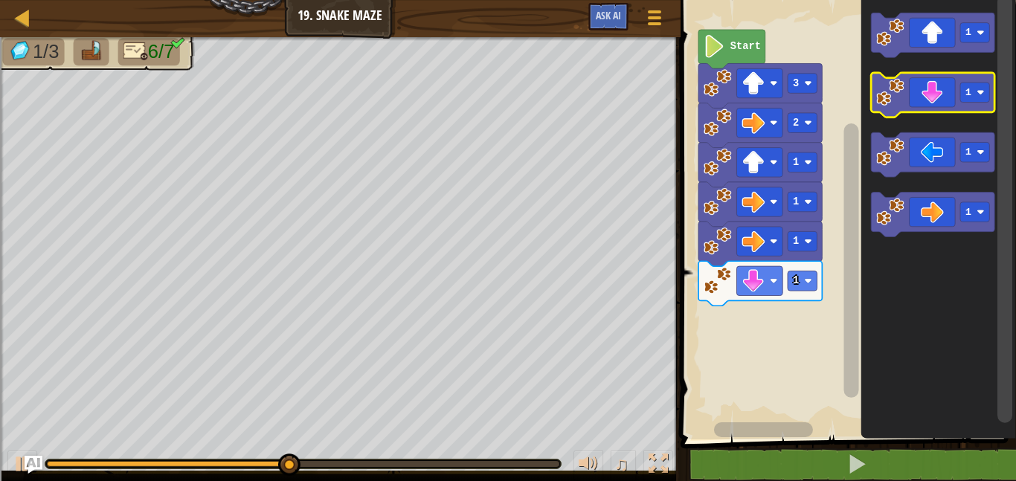
click at [942, 106] on icon "Blockly Workspace" at bounding box center [933, 95] width 124 height 45
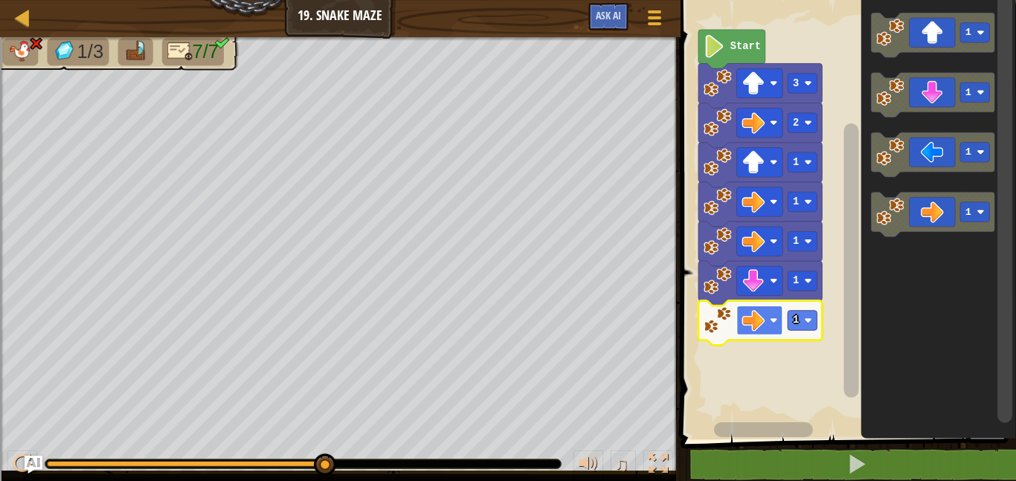
click at [763, 315] on image "Blockly Workspace" at bounding box center [753, 321] width 23 height 23
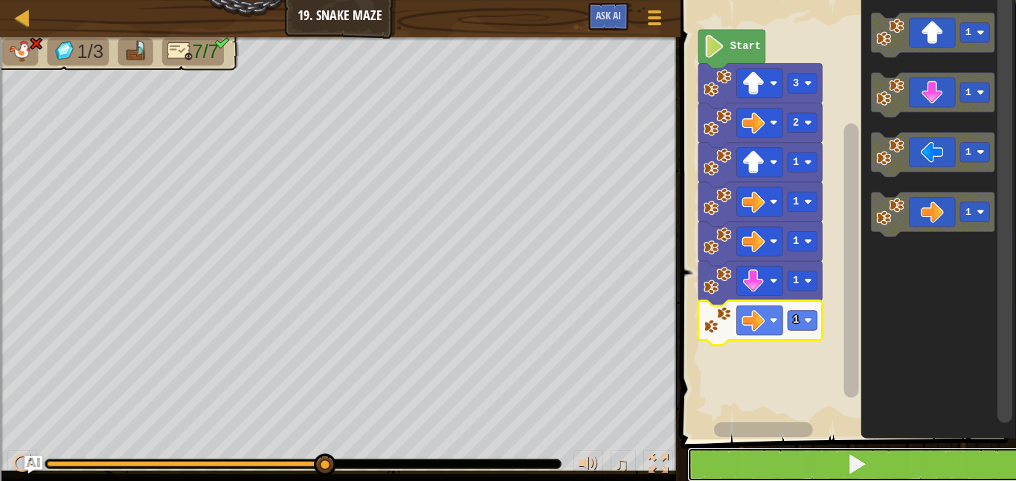
click at [820, 452] on button at bounding box center [857, 465] width 340 height 34
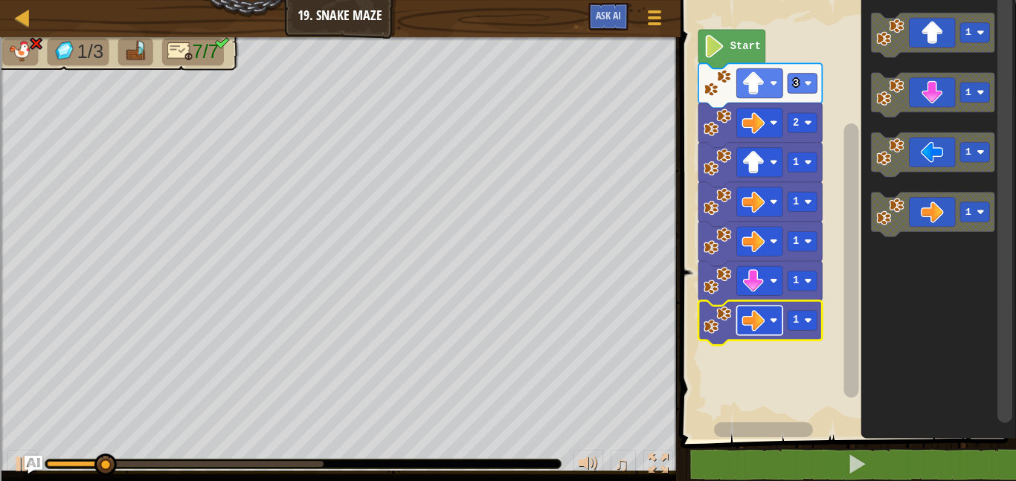
click at [783, 325] on rect "Blockly Workspace" at bounding box center [760, 320] width 46 height 29
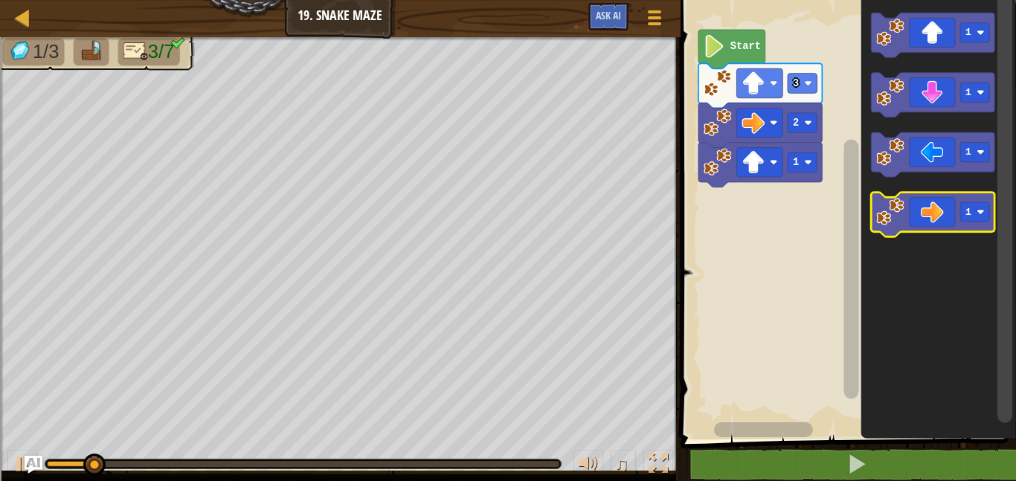
click at [897, 216] on image "Blockly Workspace" at bounding box center [890, 213] width 28 height 28
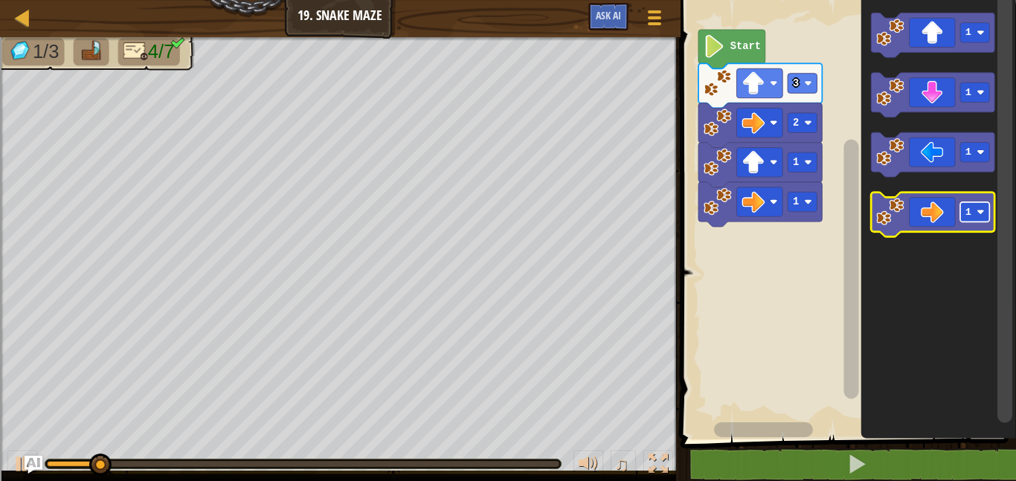
click at [972, 210] on rect "Blockly Workspace" at bounding box center [975, 213] width 29 height 20
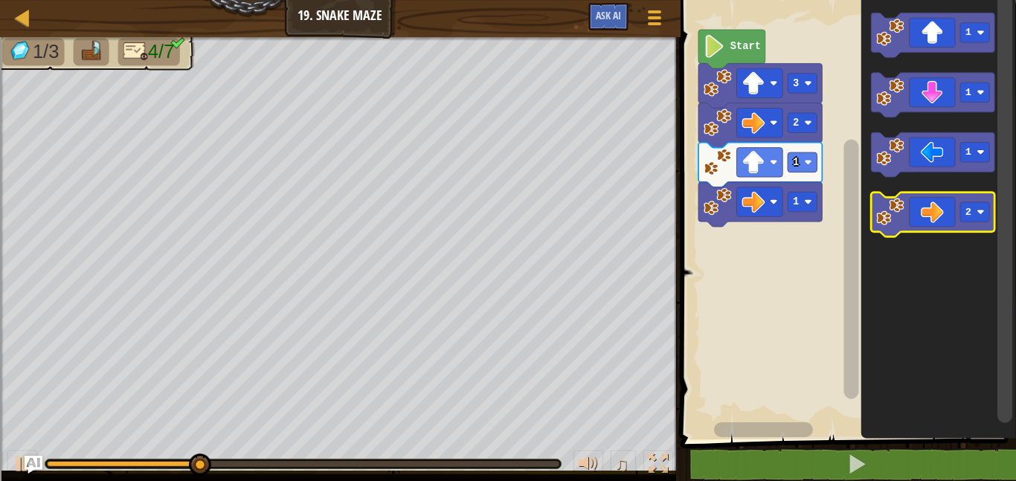
click at [972, 200] on icon "Blockly Workspace" at bounding box center [933, 215] width 124 height 45
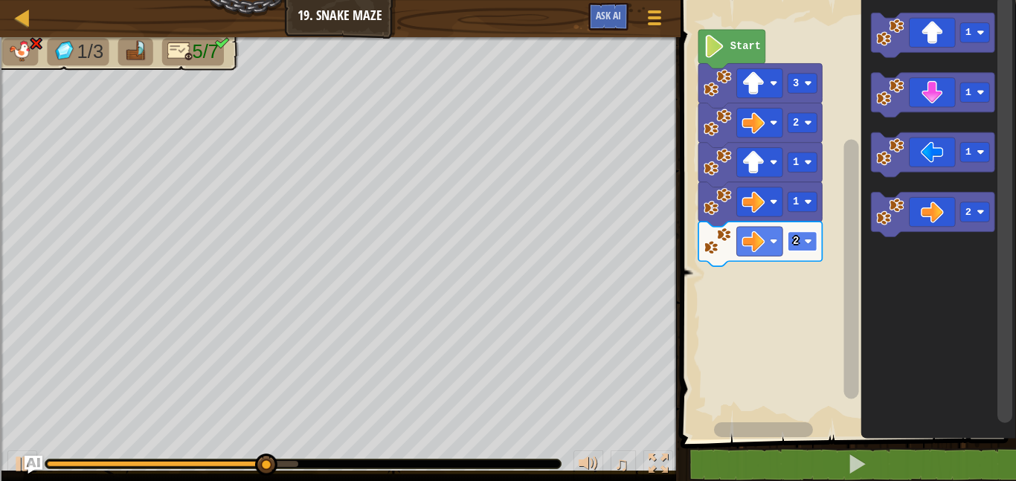
click at [788, 241] on rect "Blockly Workspace" at bounding box center [802, 241] width 29 height 20
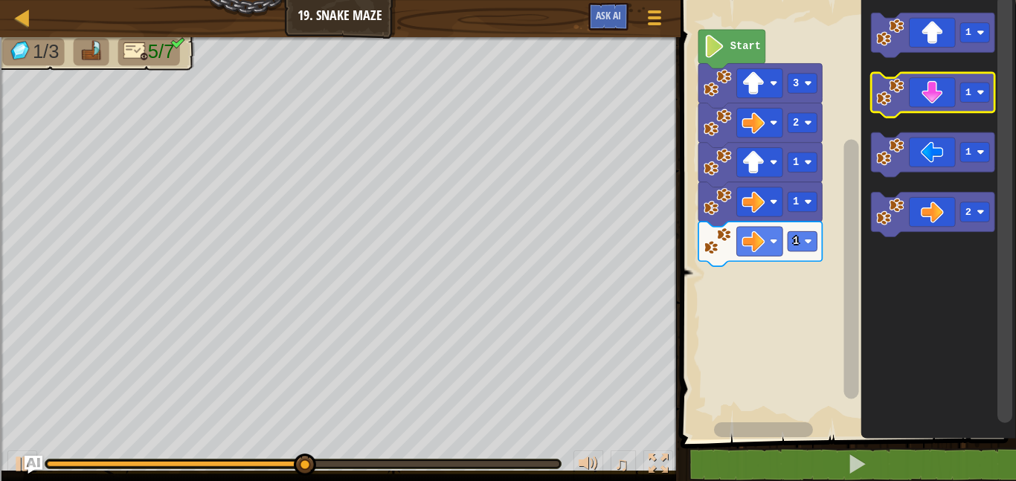
click at [936, 97] on icon "Blockly Workspace" at bounding box center [933, 95] width 124 height 45
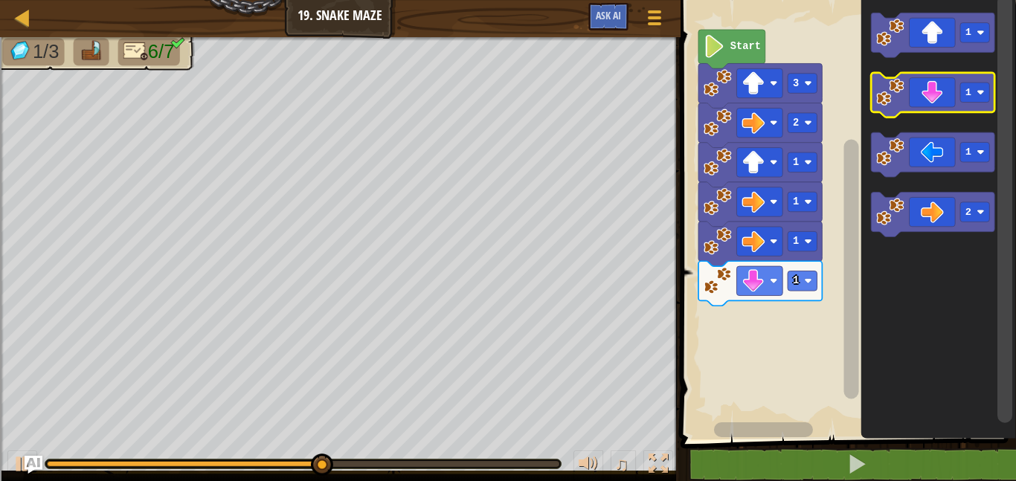
click at [894, 94] on image "Blockly Workspace" at bounding box center [890, 92] width 28 height 28
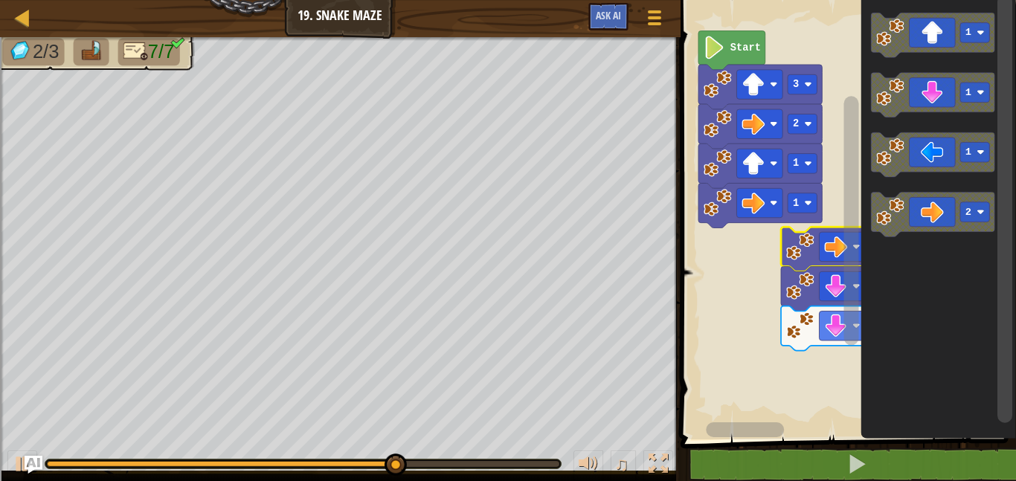
click at [873, 252] on div "Start 3 2 1 1 1 1 1 1 1 1 2" at bounding box center [846, 216] width 340 height 447
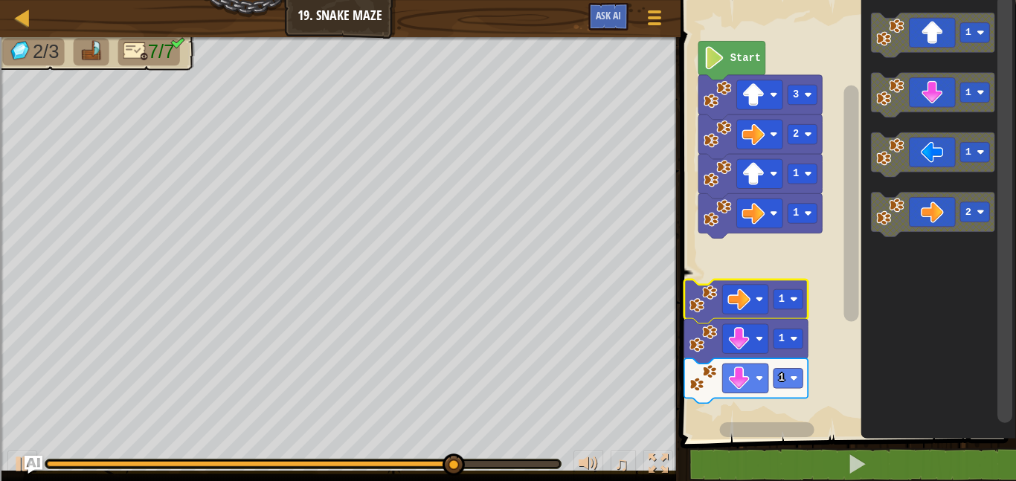
click at [702, 295] on image "Blockly Workspace" at bounding box center [704, 299] width 28 height 28
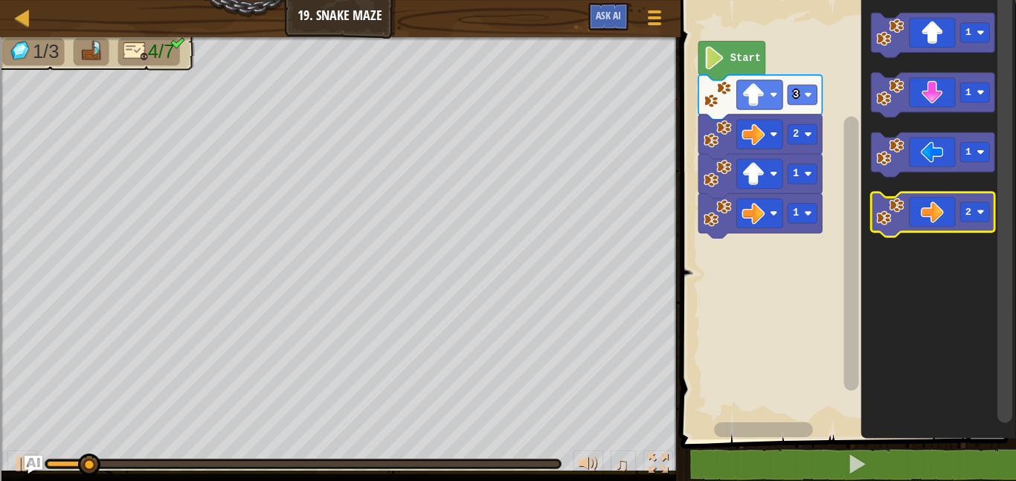
click at [934, 228] on icon "Blockly Workspace" at bounding box center [933, 215] width 124 height 45
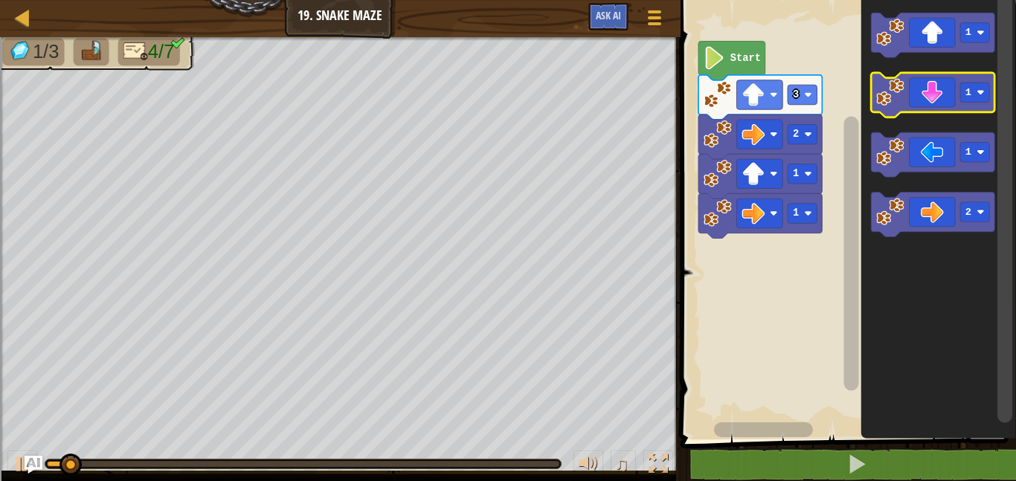
click at [960, 81] on icon "Blockly Workspace" at bounding box center [933, 95] width 124 height 45
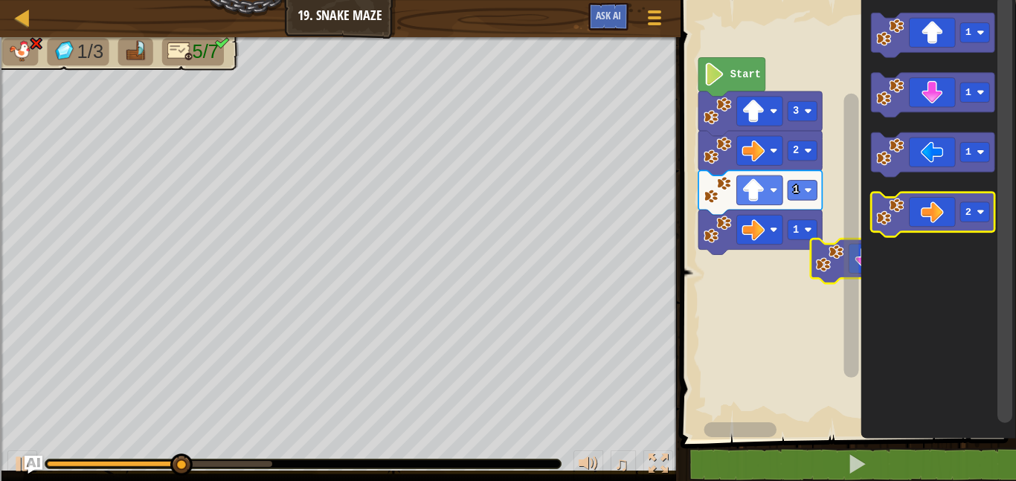
click at [946, 232] on div "Start 3 2 1 1 1 1 1 1 2" at bounding box center [846, 216] width 340 height 447
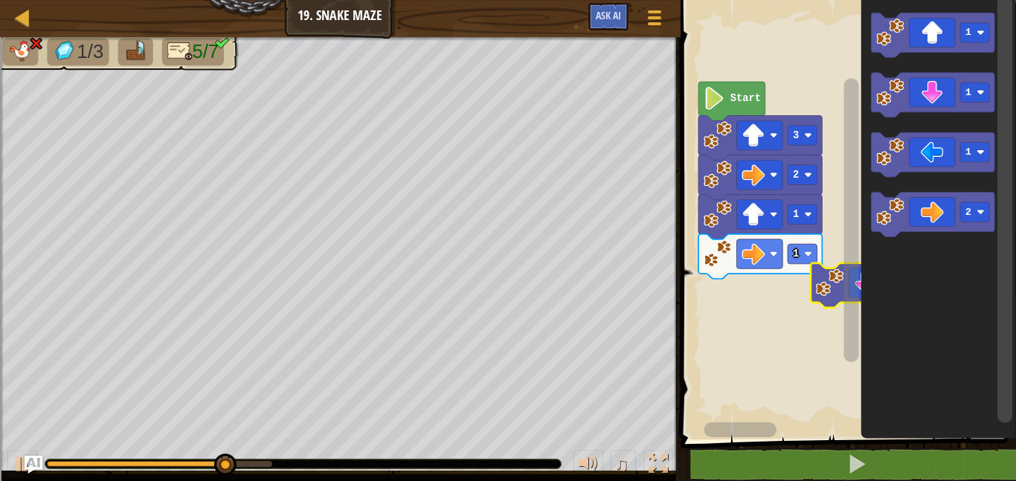
click at [931, 240] on div "Start 3 2 1 1 1 1 1 1 2" at bounding box center [846, 216] width 340 height 447
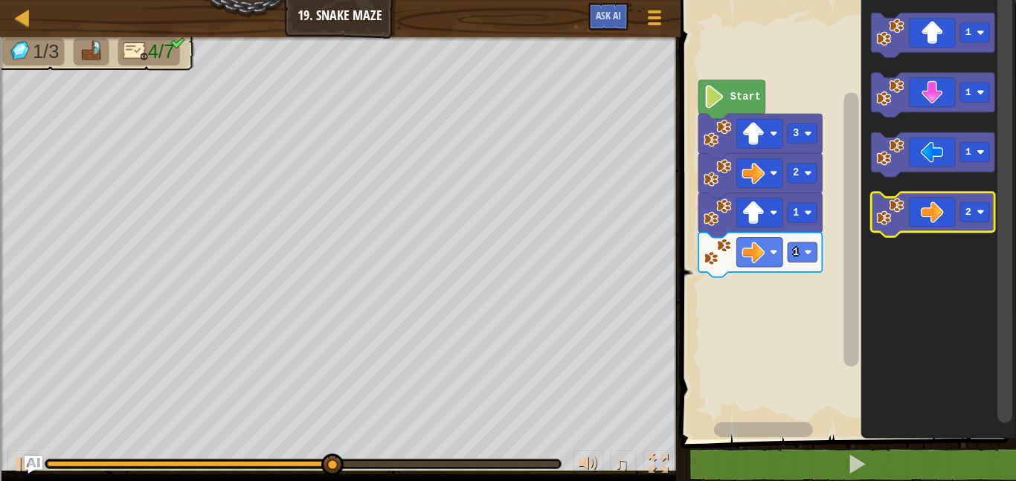
click at [926, 221] on icon "Blockly Workspace" at bounding box center [933, 215] width 124 height 45
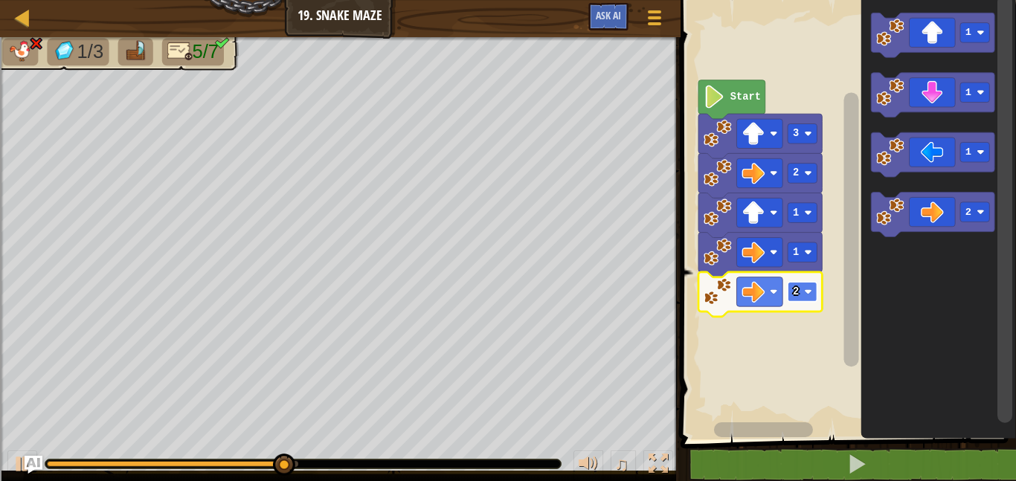
click at [792, 289] on rect "Blockly Workspace" at bounding box center [802, 292] width 29 height 20
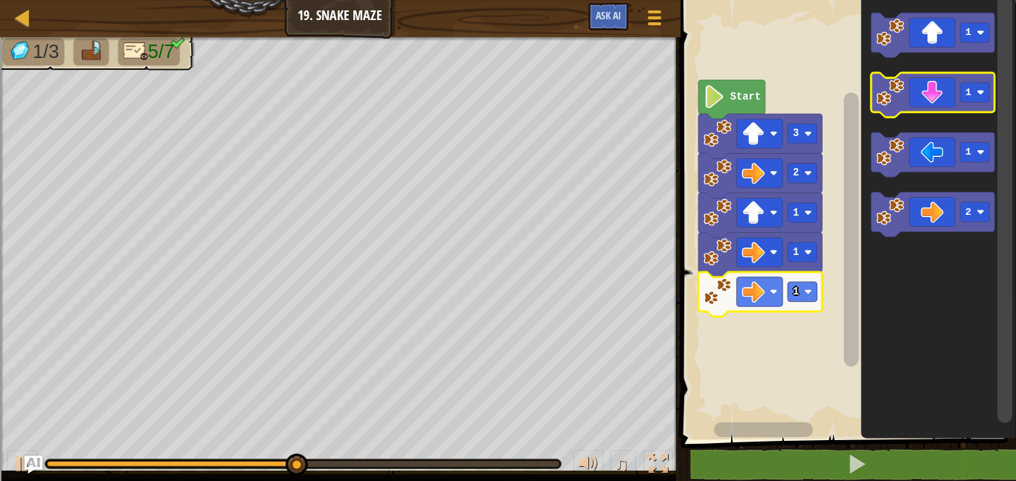
click at [949, 85] on icon "Blockly Workspace" at bounding box center [933, 95] width 124 height 45
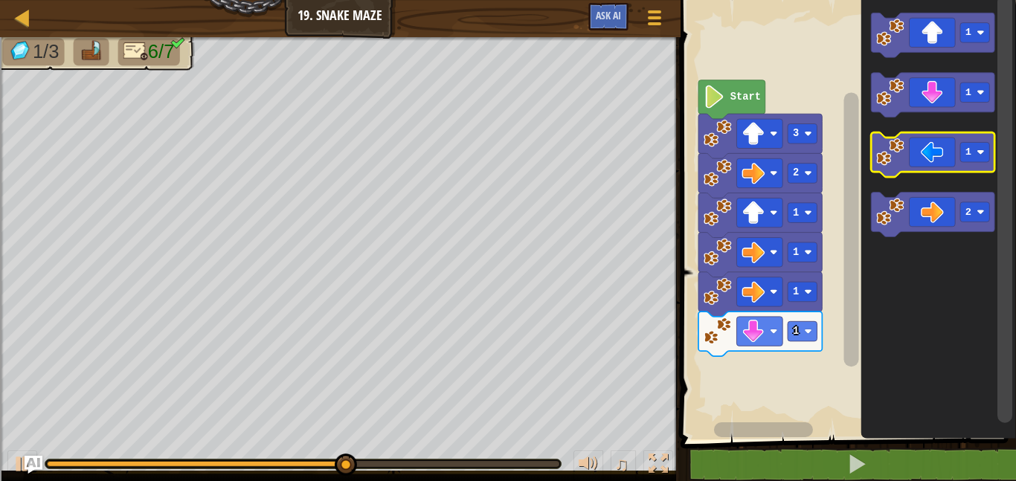
click at [926, 170] on icon "Blockly Workspace" at bounding box center [933, 155] width 124 height 45
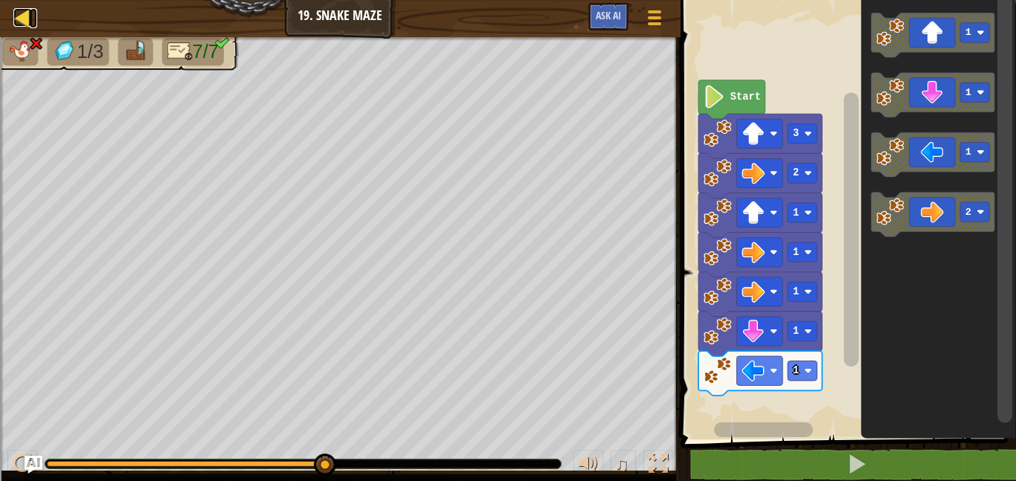
click at [24, 22] on div at bounding box center [22, 17] width 19 height 19
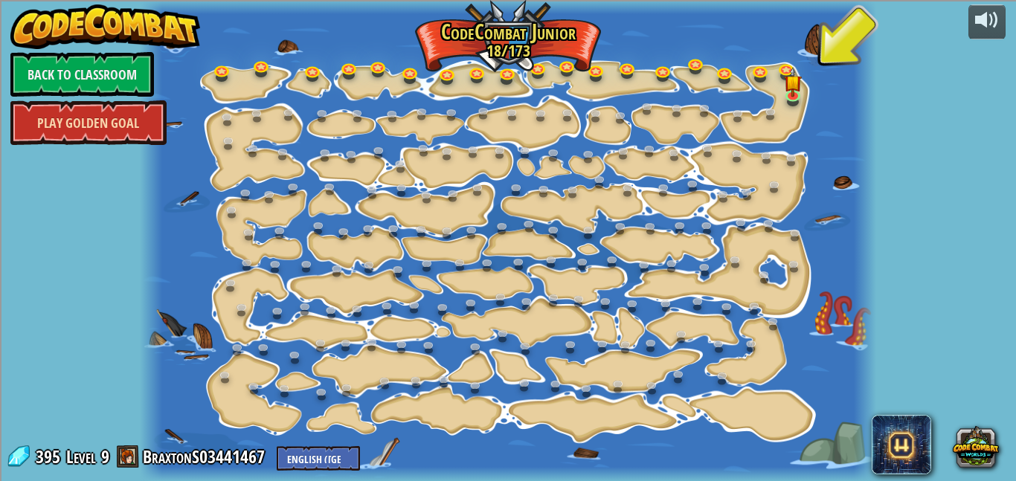
click at [96, 111] on link "Play Golden Goal" at bounding box center [88, 122] width 156 height 45
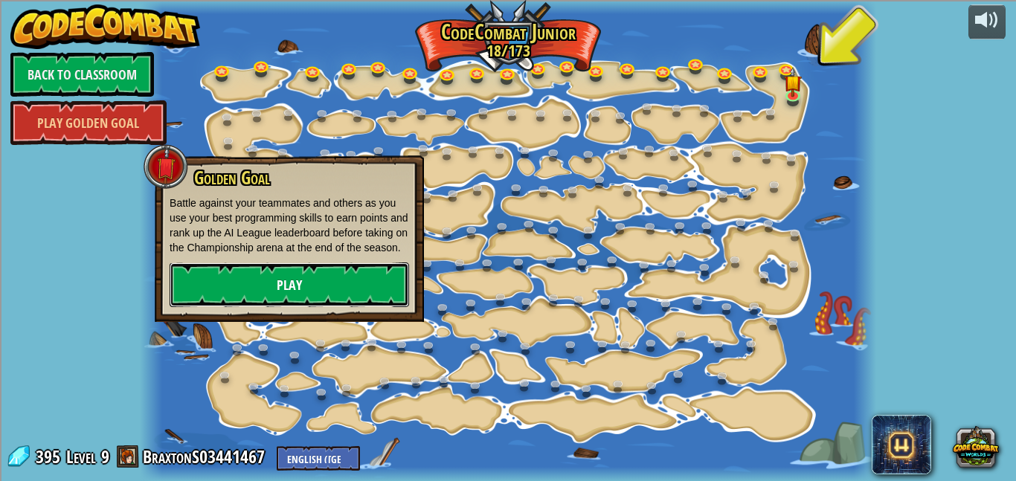
click at [222, 307] on link "Play" at bounding box center [290, 285] width 240 height 45
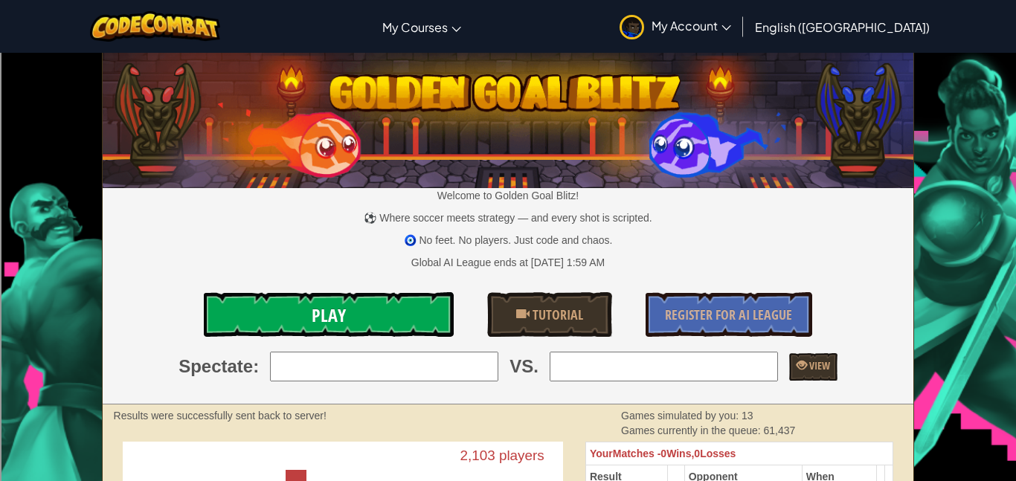
click at [376, 305] on link "Play" at bounding box center [329, 314] width 250 height 45
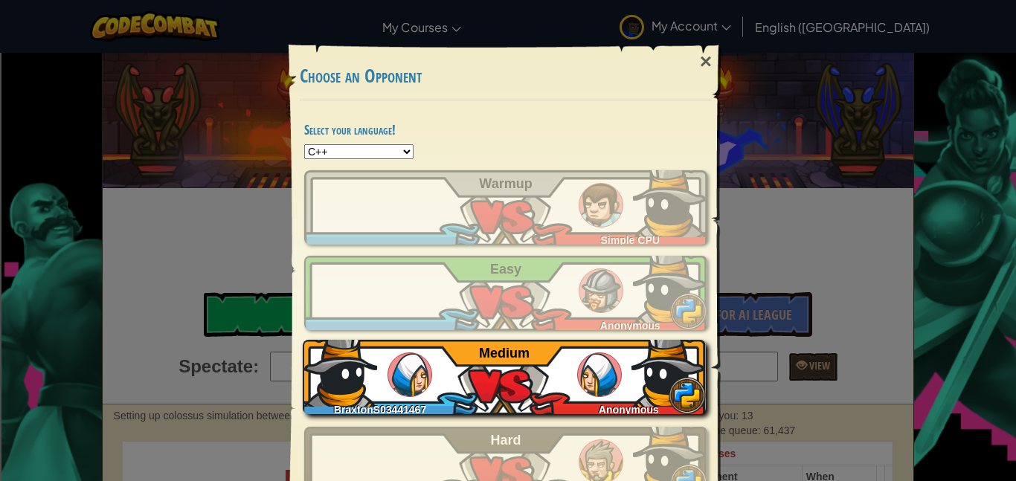
select select "java"
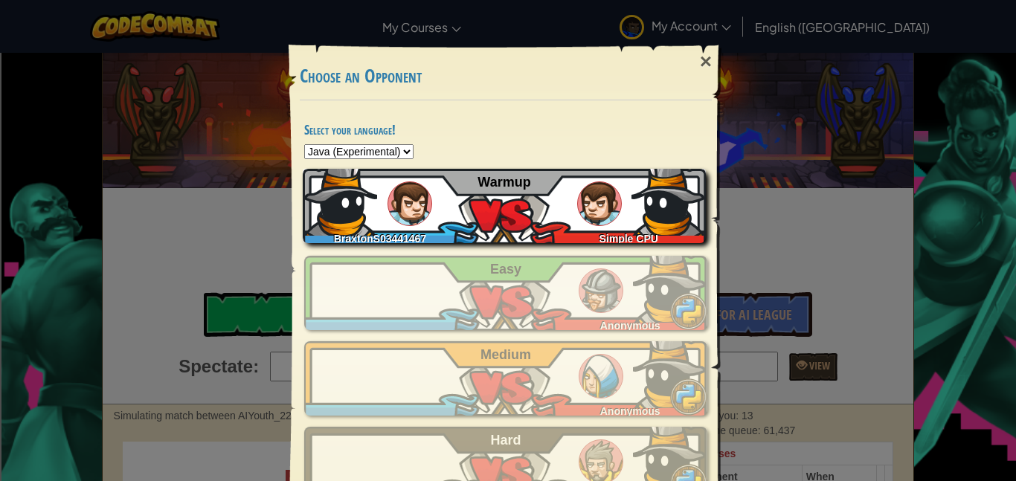
click at [425, 178] on div "BraxtonS03441467 Simple CPU Warmup" at bounding box center [504, 206] width 403 height 74
